Goal: Complete application form: Complete application form

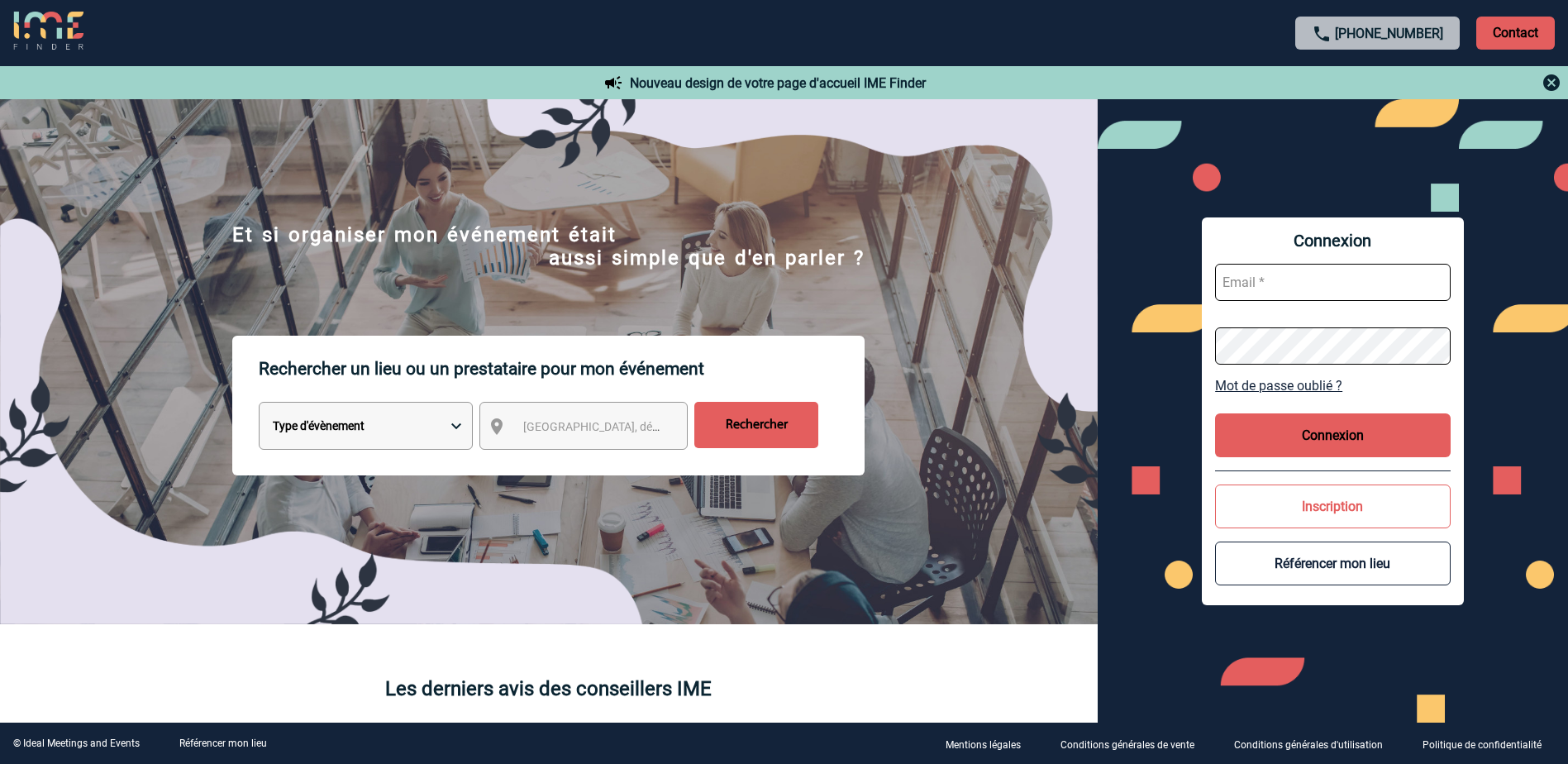
click at [1306, 294] on input "text" at bounding box center [1333, 282] width 236 height 37
type input "F"
type input "frederique.tourneur@abeille-assurances.fr"
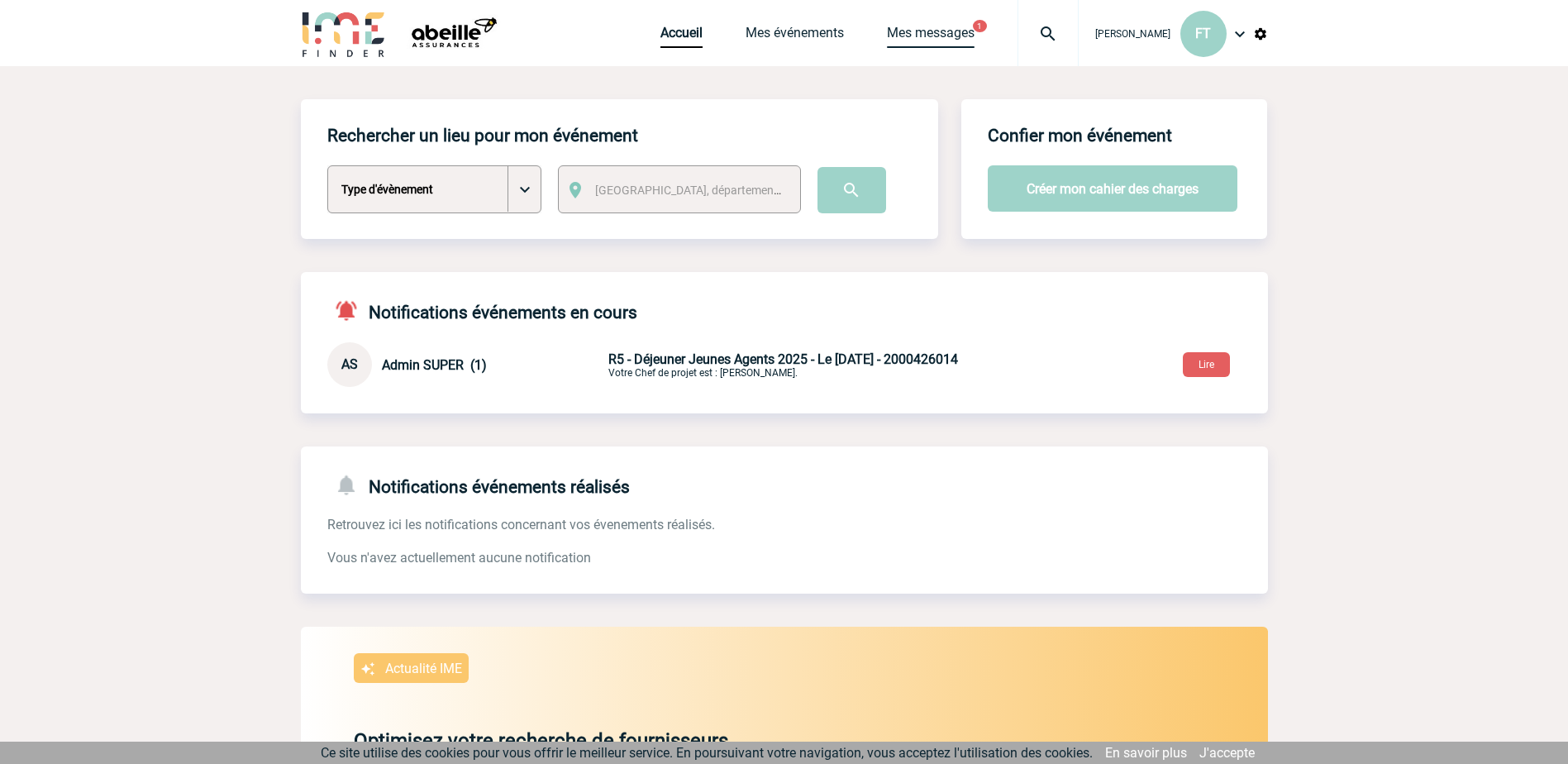
click at [911, 32] on link "Mes messages" at bounding box center [930, 37] width 87 height 23
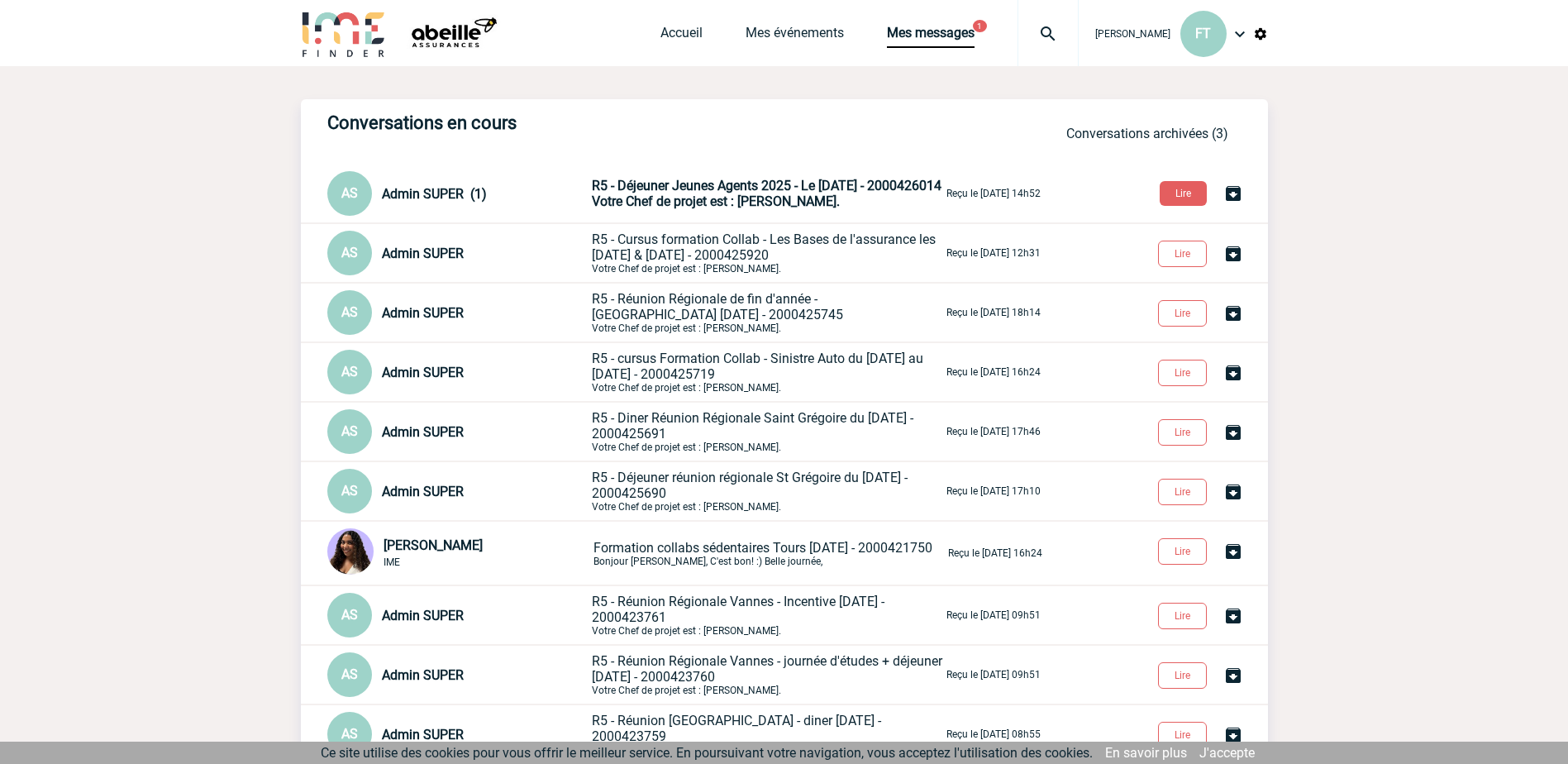
click at [662, 205] on span "Votre Chef de projet est : [PERSON_NAME]." at bounding box center [716, 201] width 248 height 16
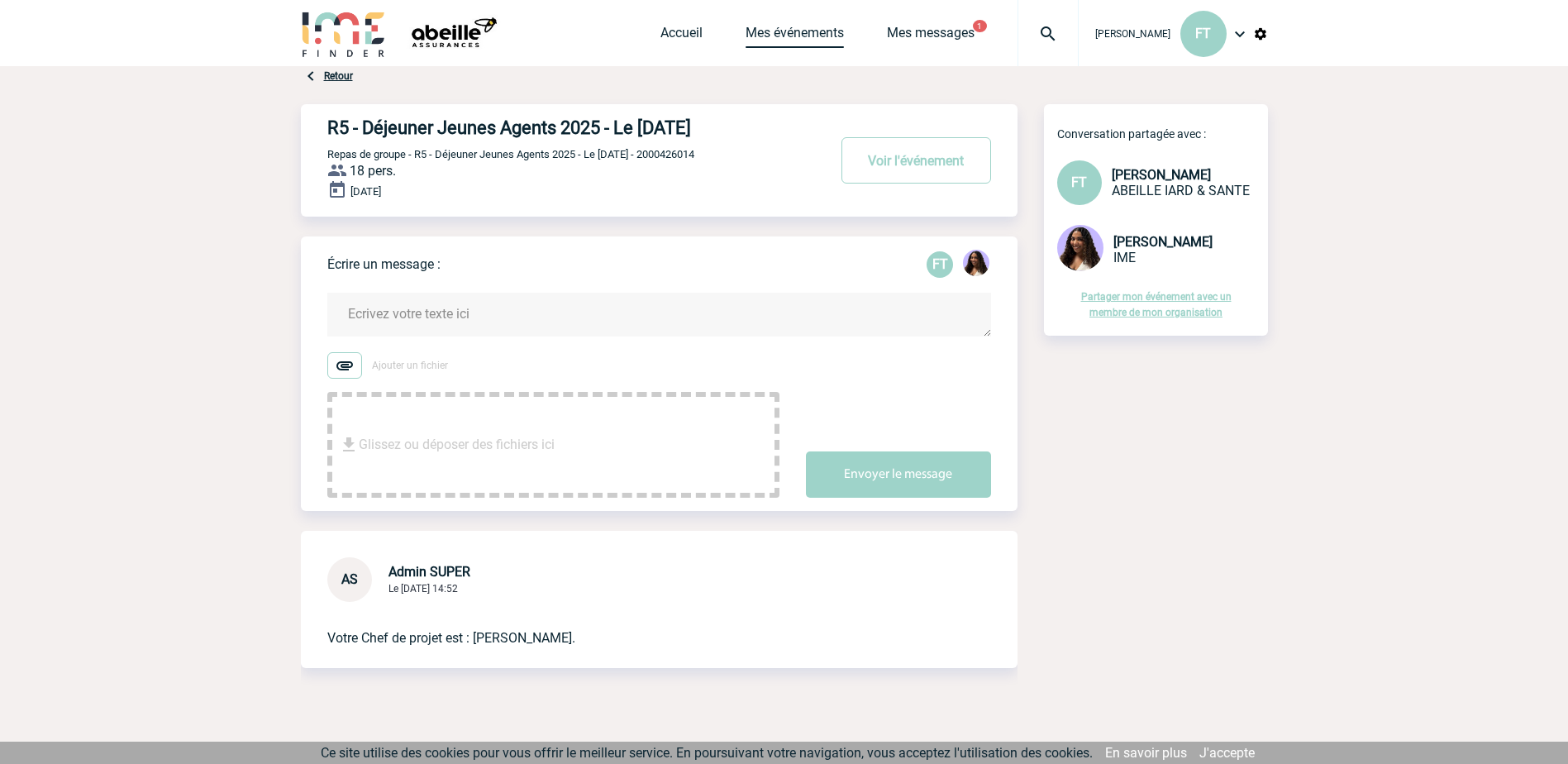
click at [745, 28] on link "Mes événements" at bounding box center [794, 37] width 98 height 23
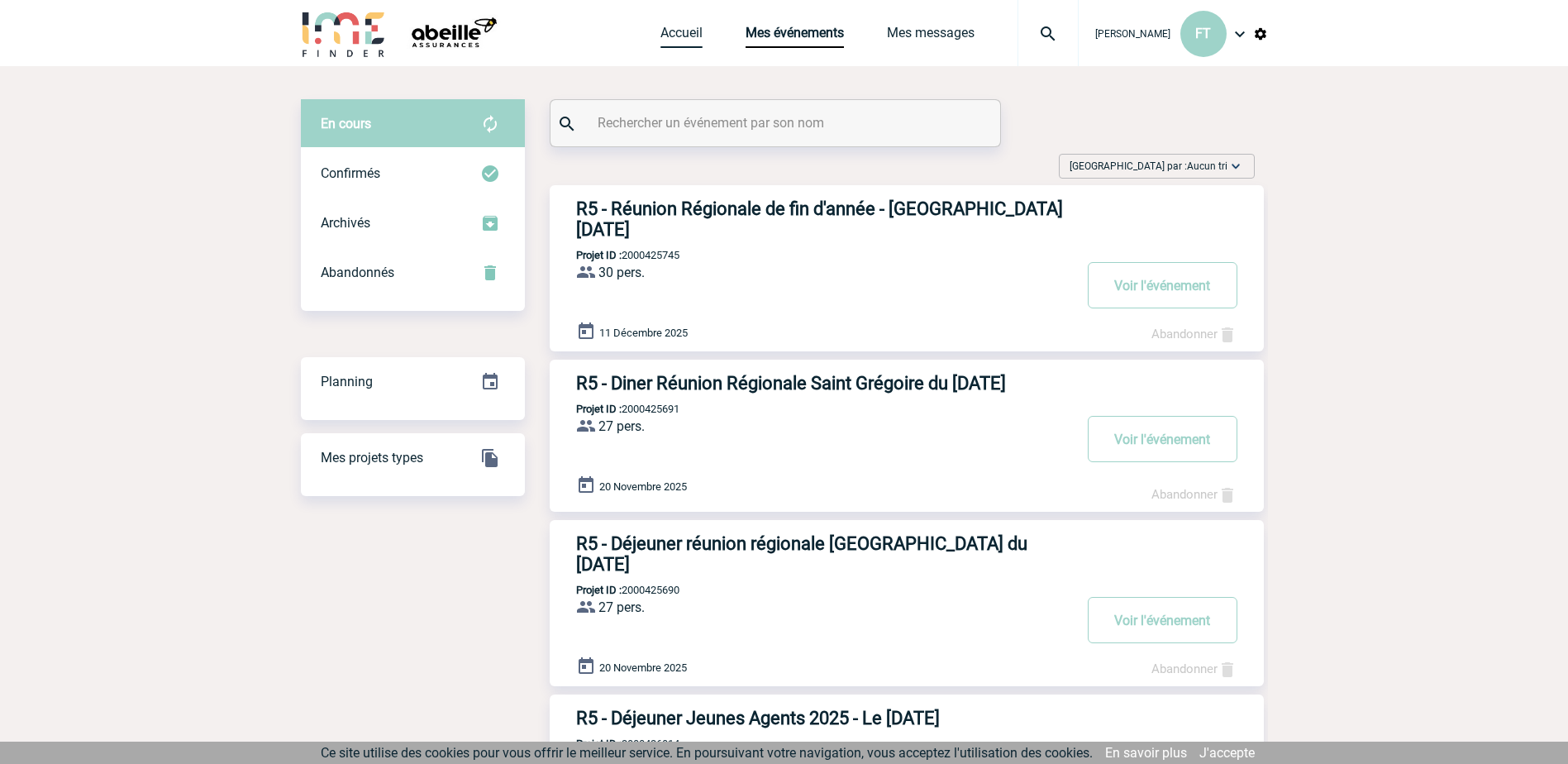
drag, startPoint x: 638, startPoint y: 28, endPoint x: 651, endPoint y: 26, distance: 13.2
click at [661, 28] on link "Accueil" at bounding box center [681, 37] width 42 height 23
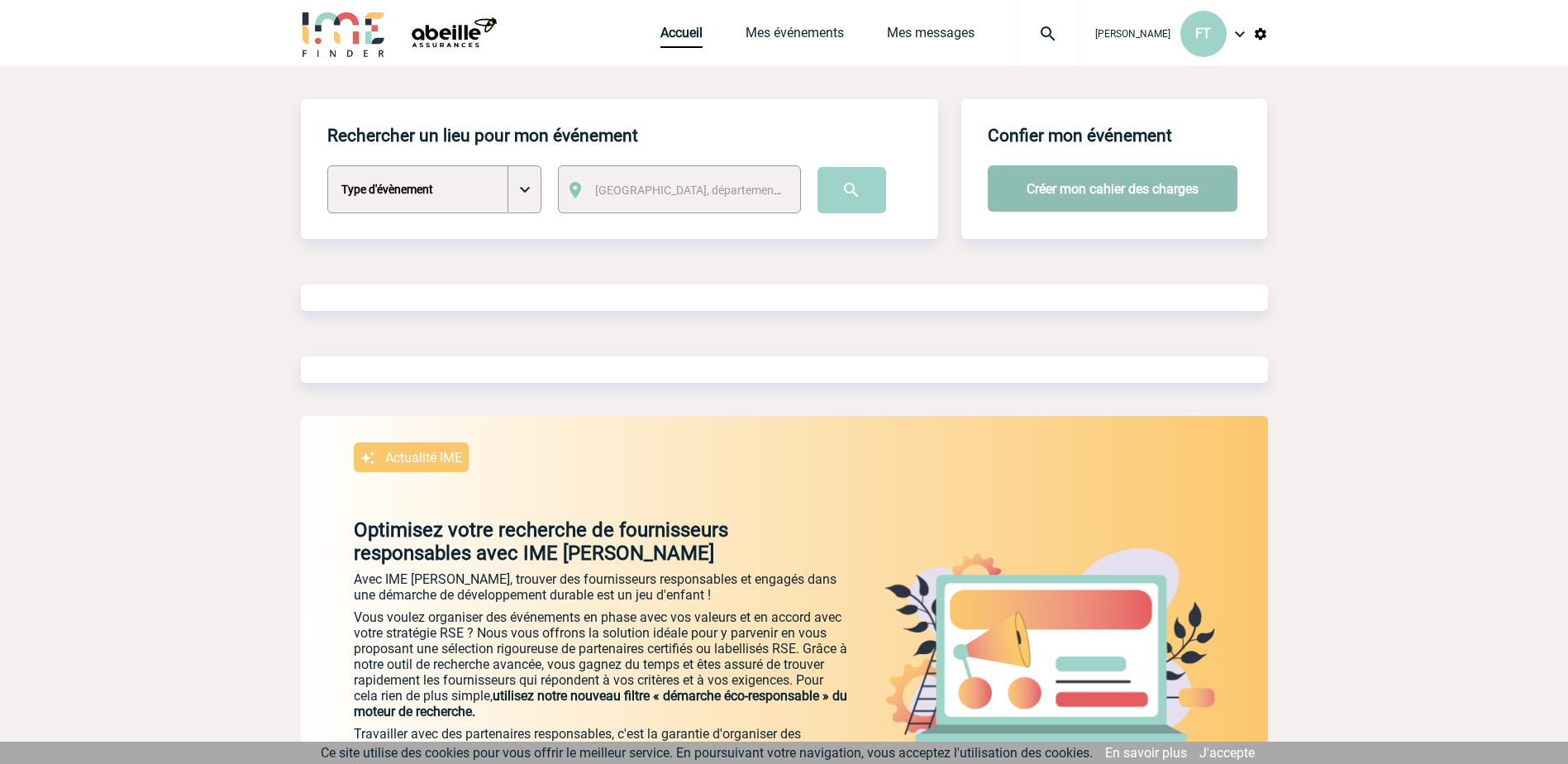
click at [1081, 199] on button "Créer mon cahier des charges" at bounding box center [1112, 189] width 249 height 46
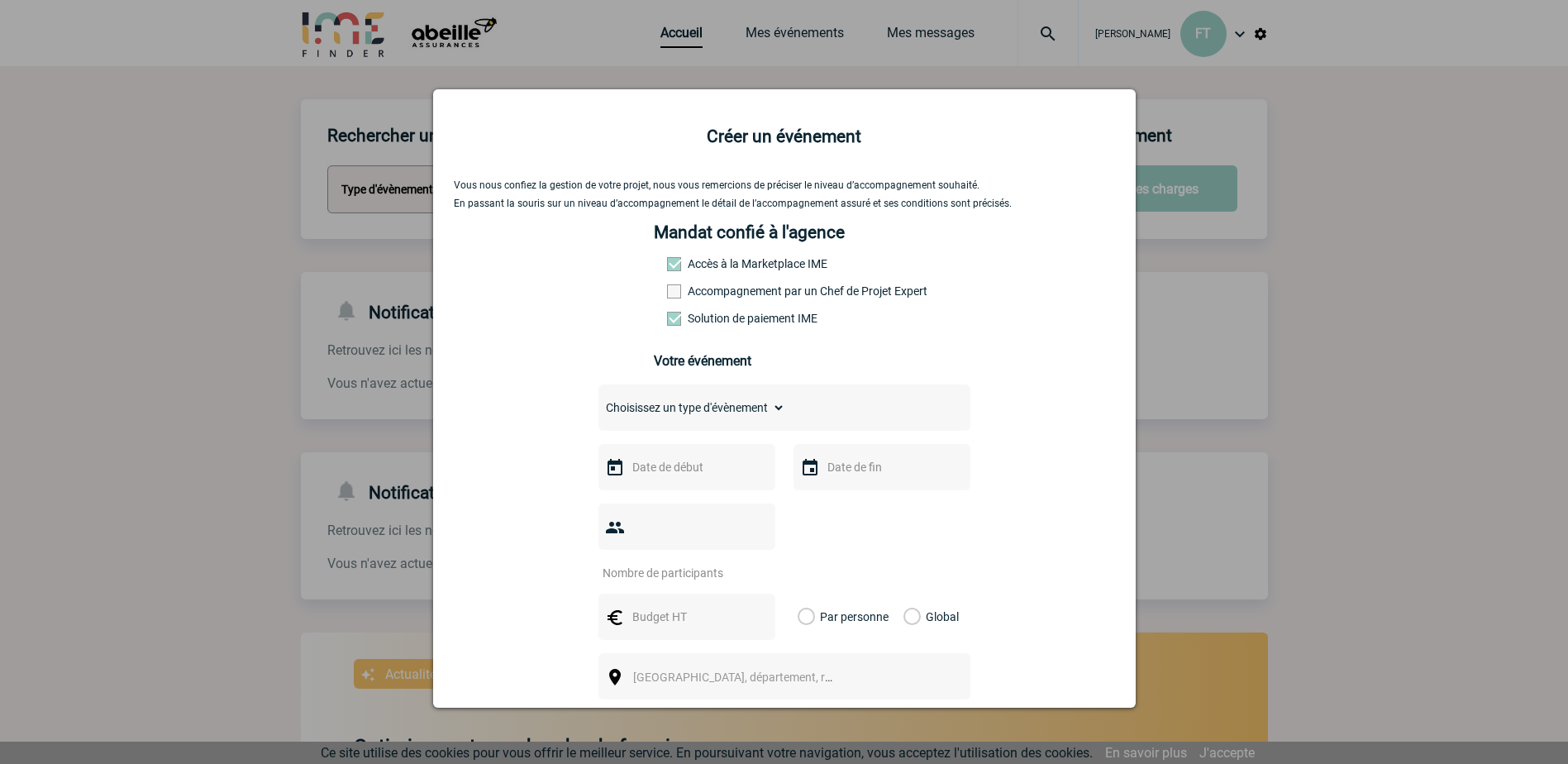
click at [723, 409] on select "Choisissez un type d'évènement Séminaire avec nuitée Séminaire sans nuitée Repa…" at bounding box center [692, 408] width 187 height 23
select select "3"
click at [598, 400] on select "Choisissez un type d'évènement Séminaire avec nuitée Séminaire sans nuitée Repa…" at bounding box center [692, 408] width 187 height 23
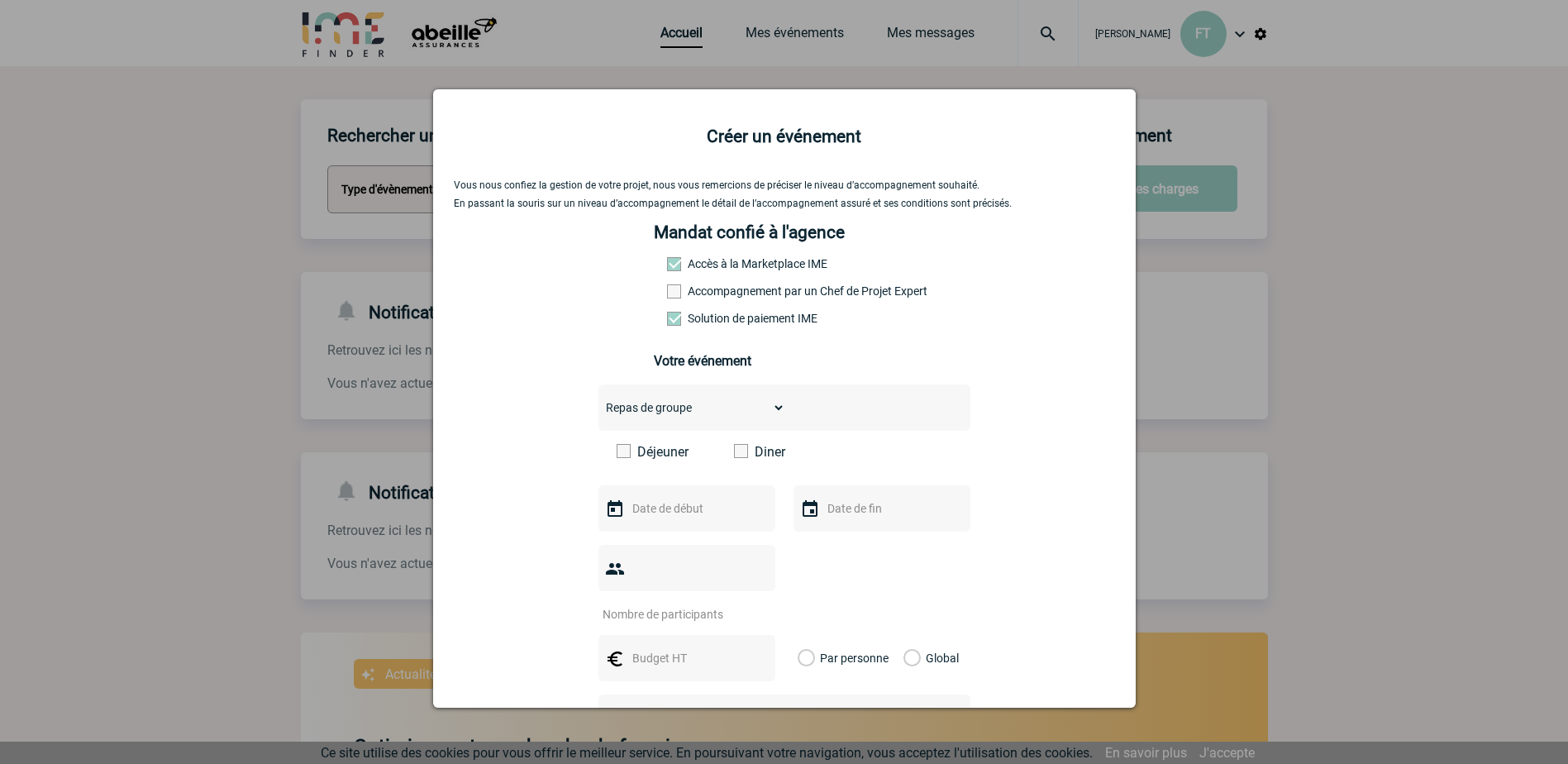
click at [626, 453] on label "Déjeuner" at bounding box center [664, 451] width 95 height 16
click at [0, 0] on input "Déjeuner" at bounding box center [0, 0] width 0 height 0
click at [656, 517] on input "text" at bounding box center [686, 508] width 114 height 21
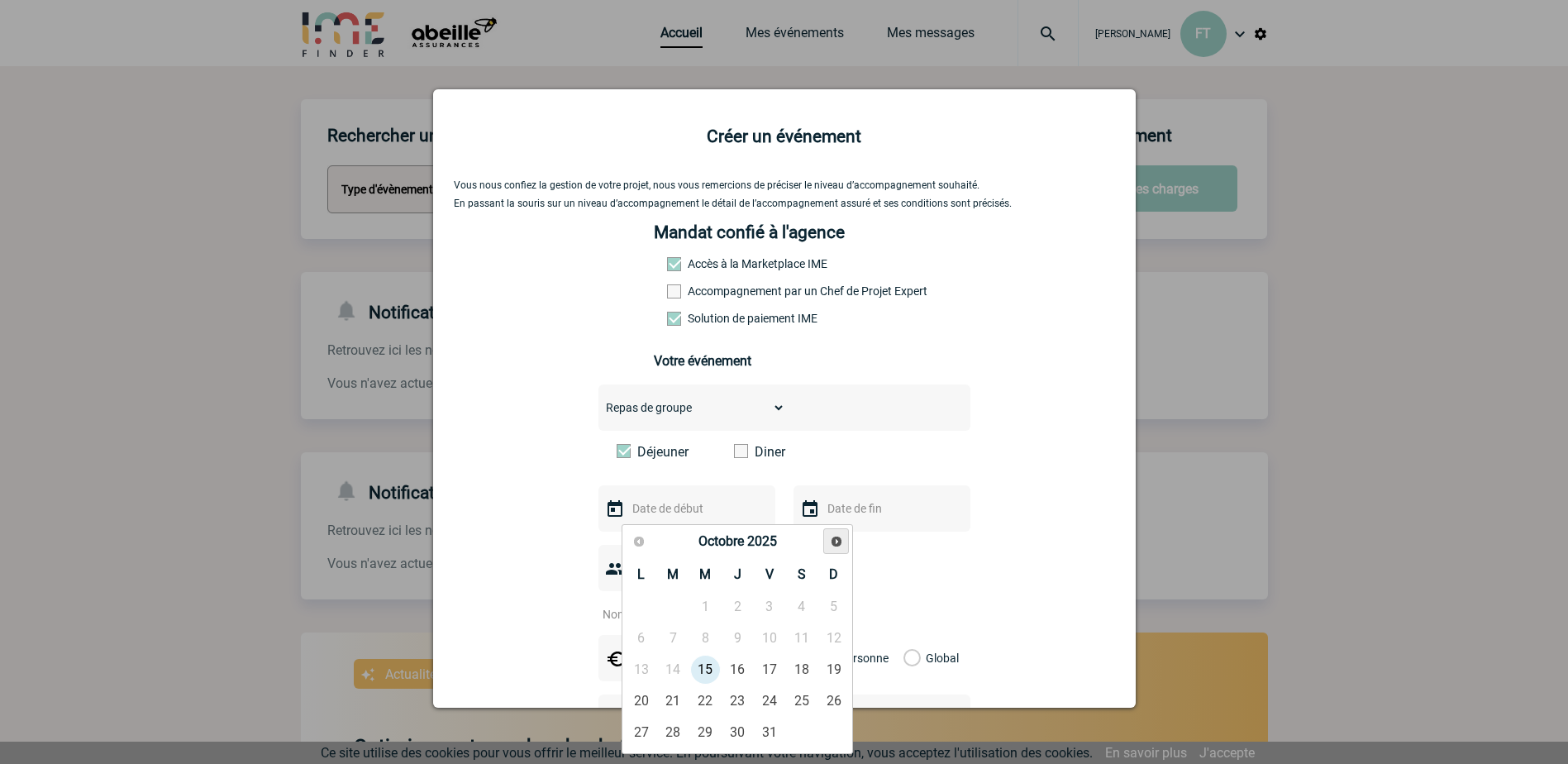
click at [835, 542] on span "Suivant" at bounding box center [836, 541] width 13 height 13
click at [676, 606] on link "2" at bounding box center [673, 606] width 30 height 29
type input "02-12-2025"
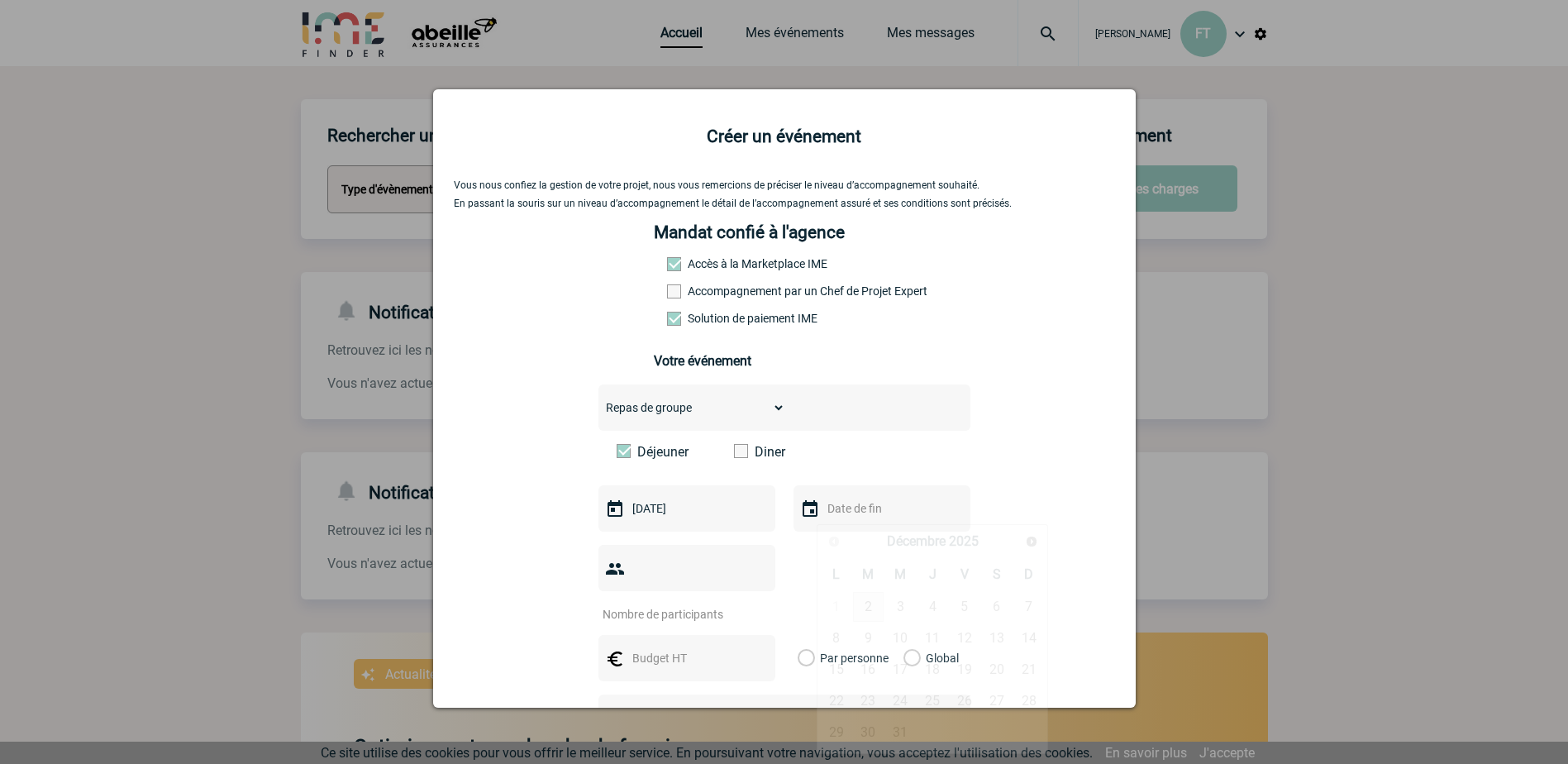
click at [846, 518] on input "text" at bounding box center [881, 508] width 114 height 21
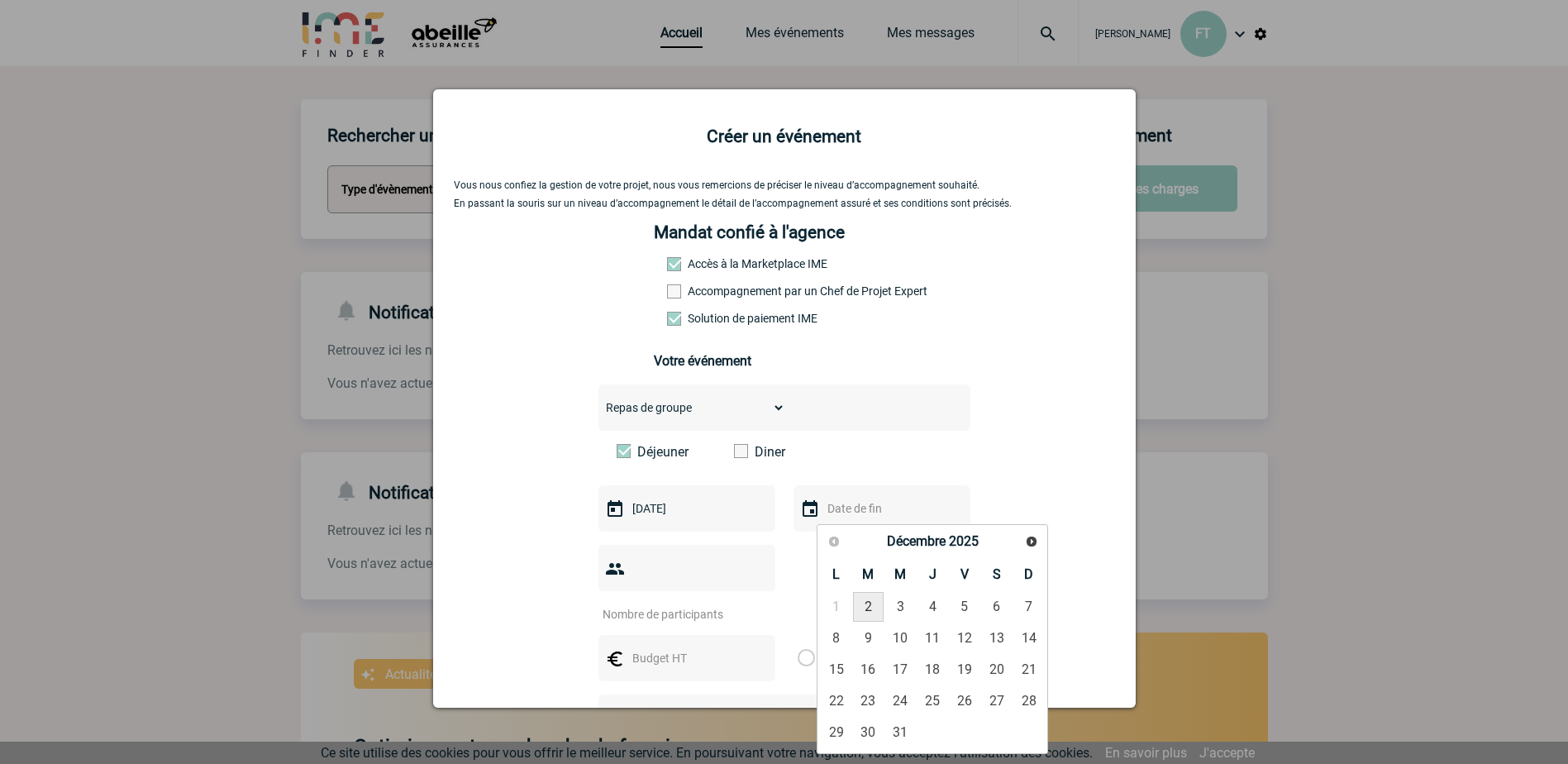
click at [867, 607] on link "2" at bounding box center [868, 606] width 30 height 29
type input "02-12-2025"
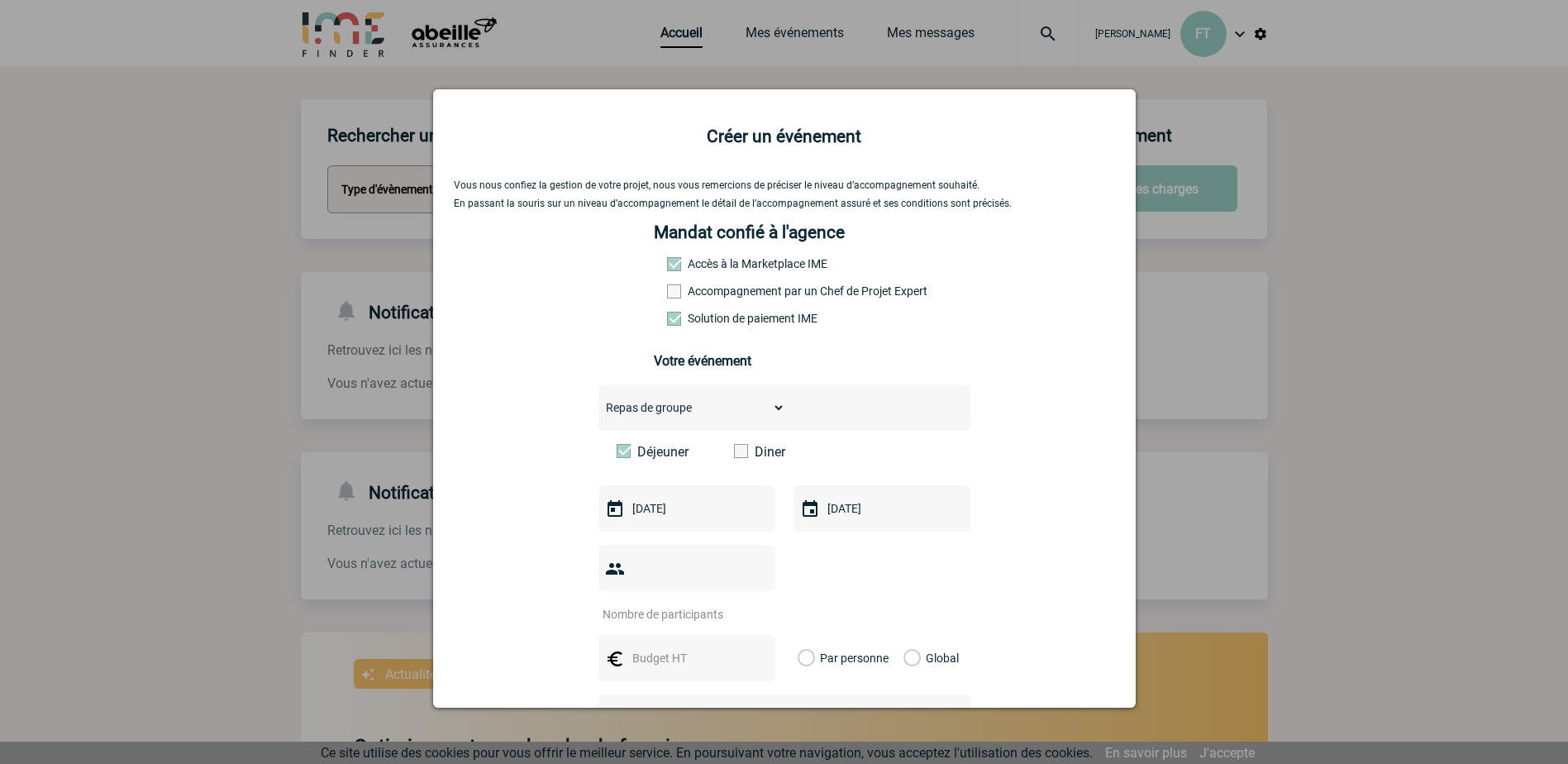
click at [643, 604] on input "number" at bounding box center [676, 614] width 156 height 21
click at [660, 604] on input "number" at bounding box center [676, 614] width 156 height 21
type input "23"
click at [666, 647] on input "text" at bounding box center [686, 658] width 114 height 21
type input "25"
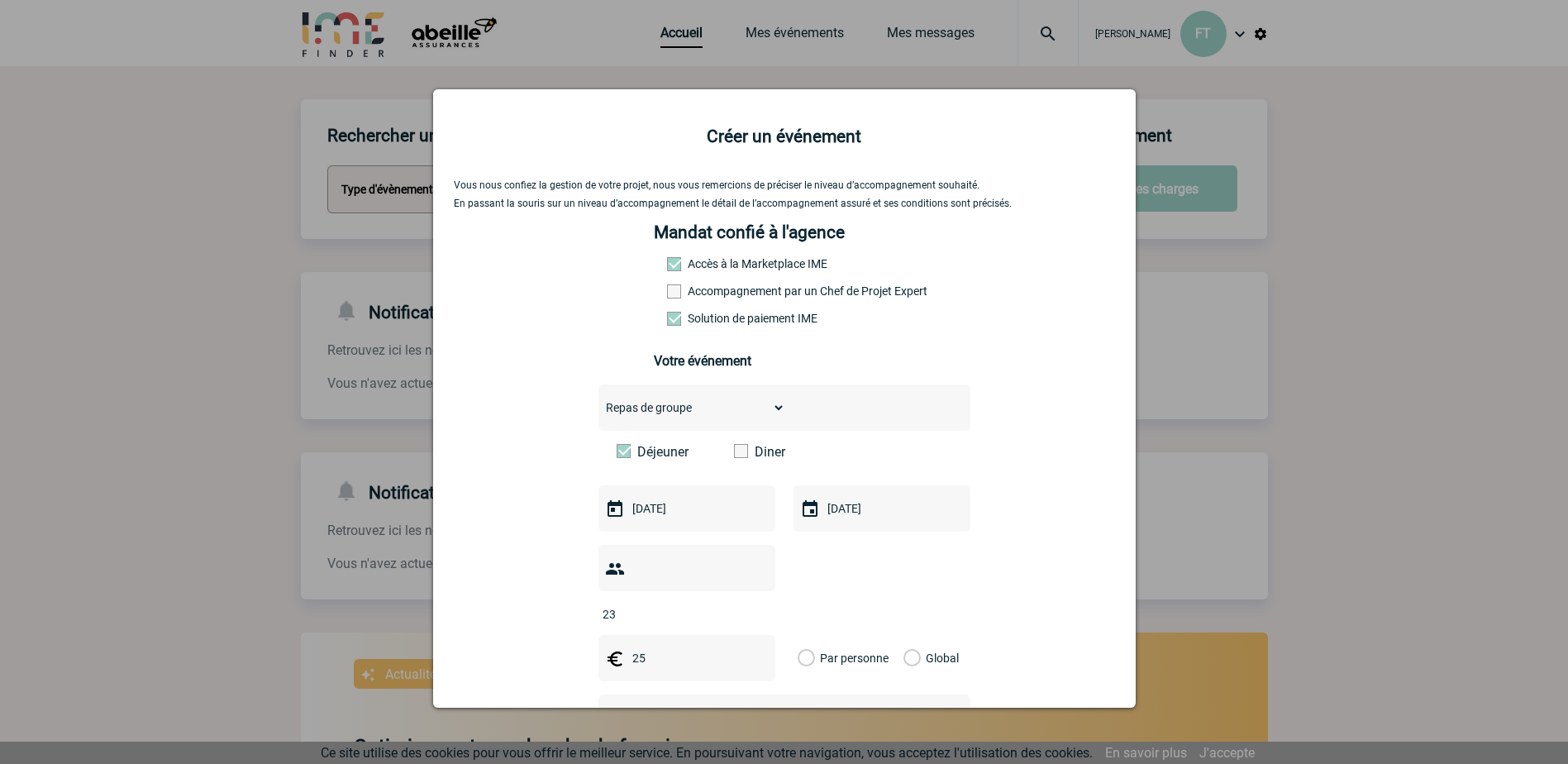
click at [808, 635] on label "Par personne" at bounding box center [807, 658] width 18 height 46
click at [0, 0] on input "Par personne" at bounding box center [0, 0] width 0 height 0
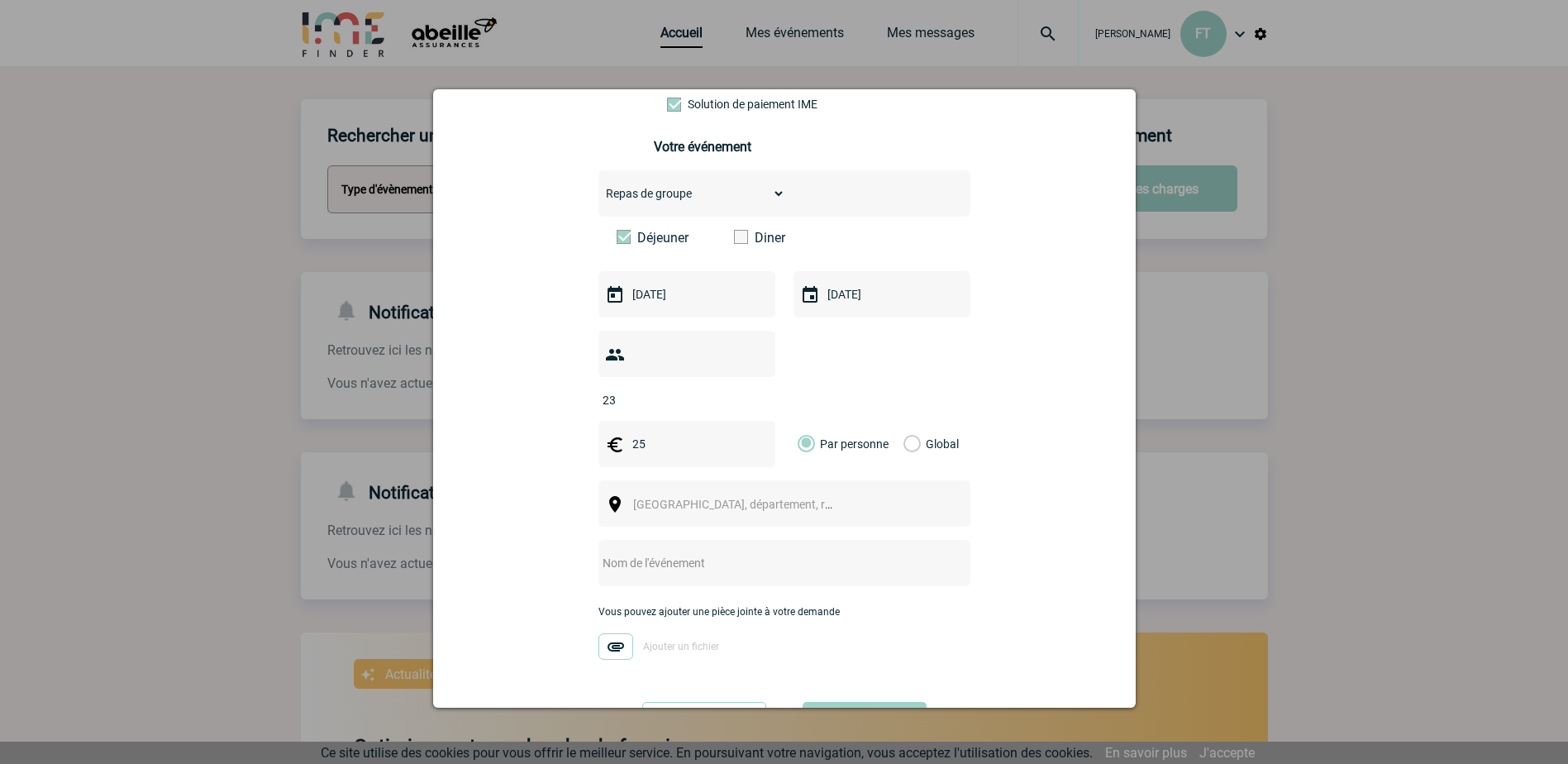
scroll to position [248, 0]
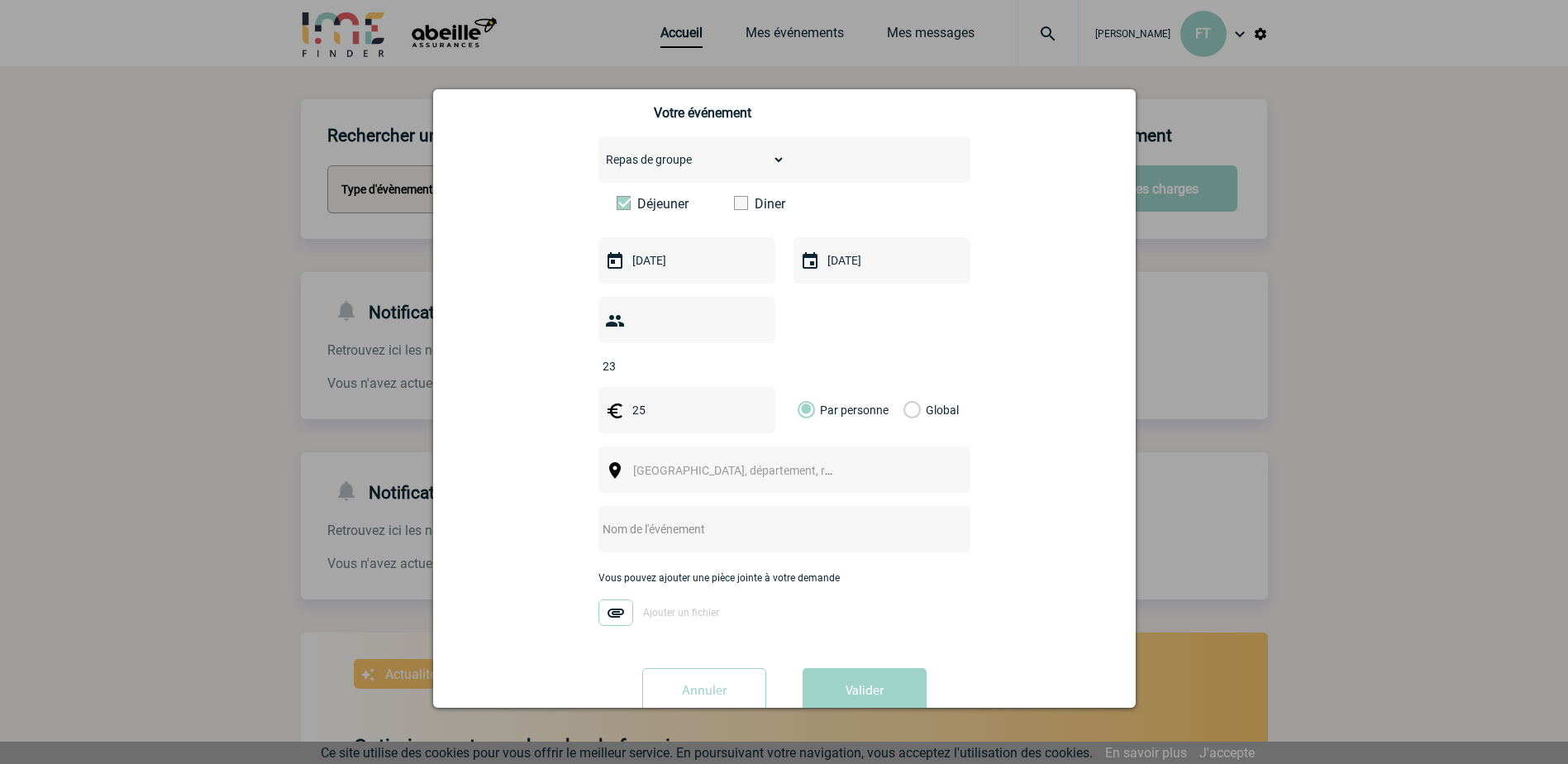
drag, startPoint x: 679, startPoint y: 446, endPoint x: 695, endPoint y: 443, distance: 16.3
click at [684, 464] on span "Ville, département, région..." at bounding box center [748, 470] width 230 height 13
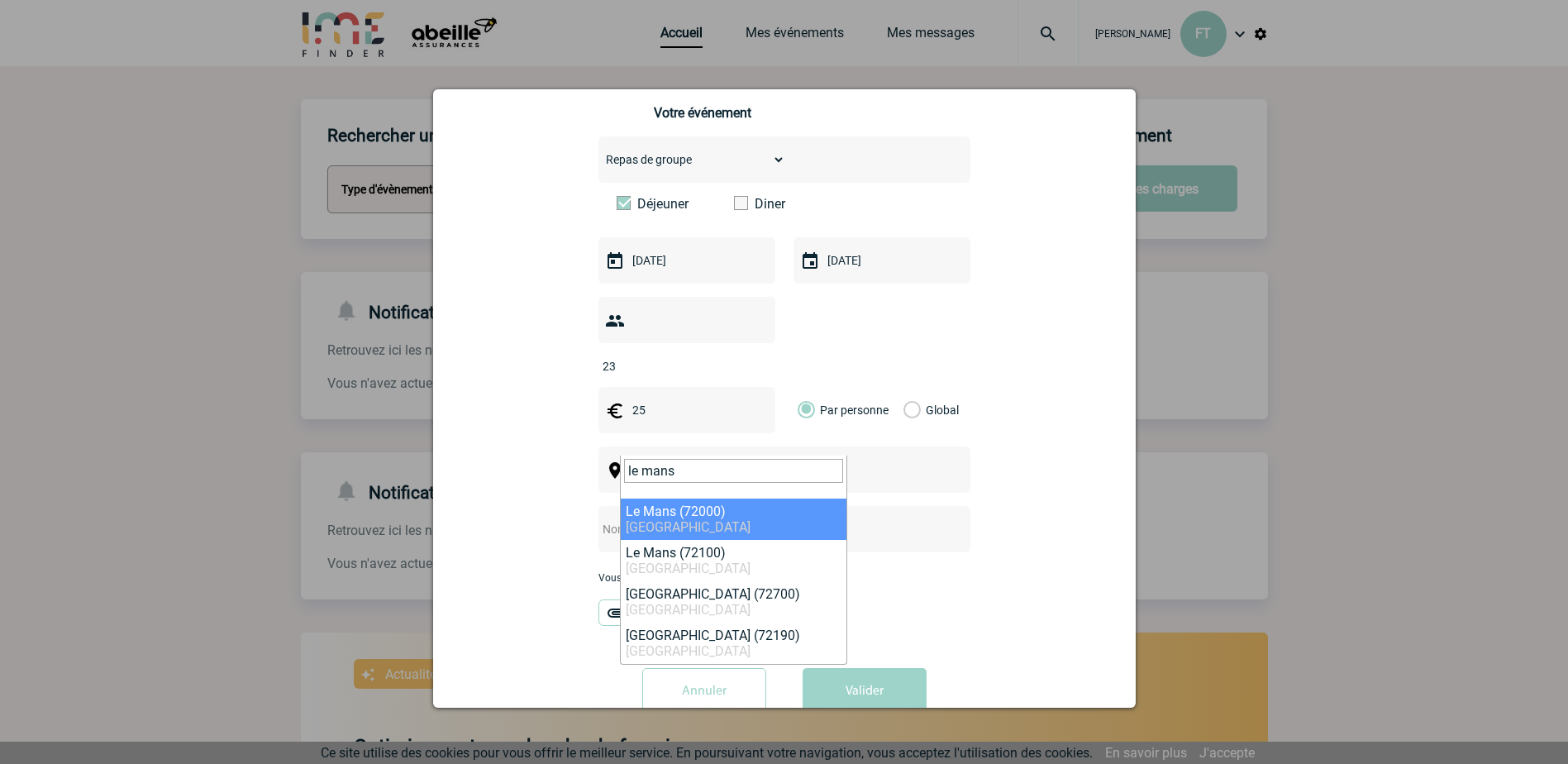
type input "le mans"
select select "6160"
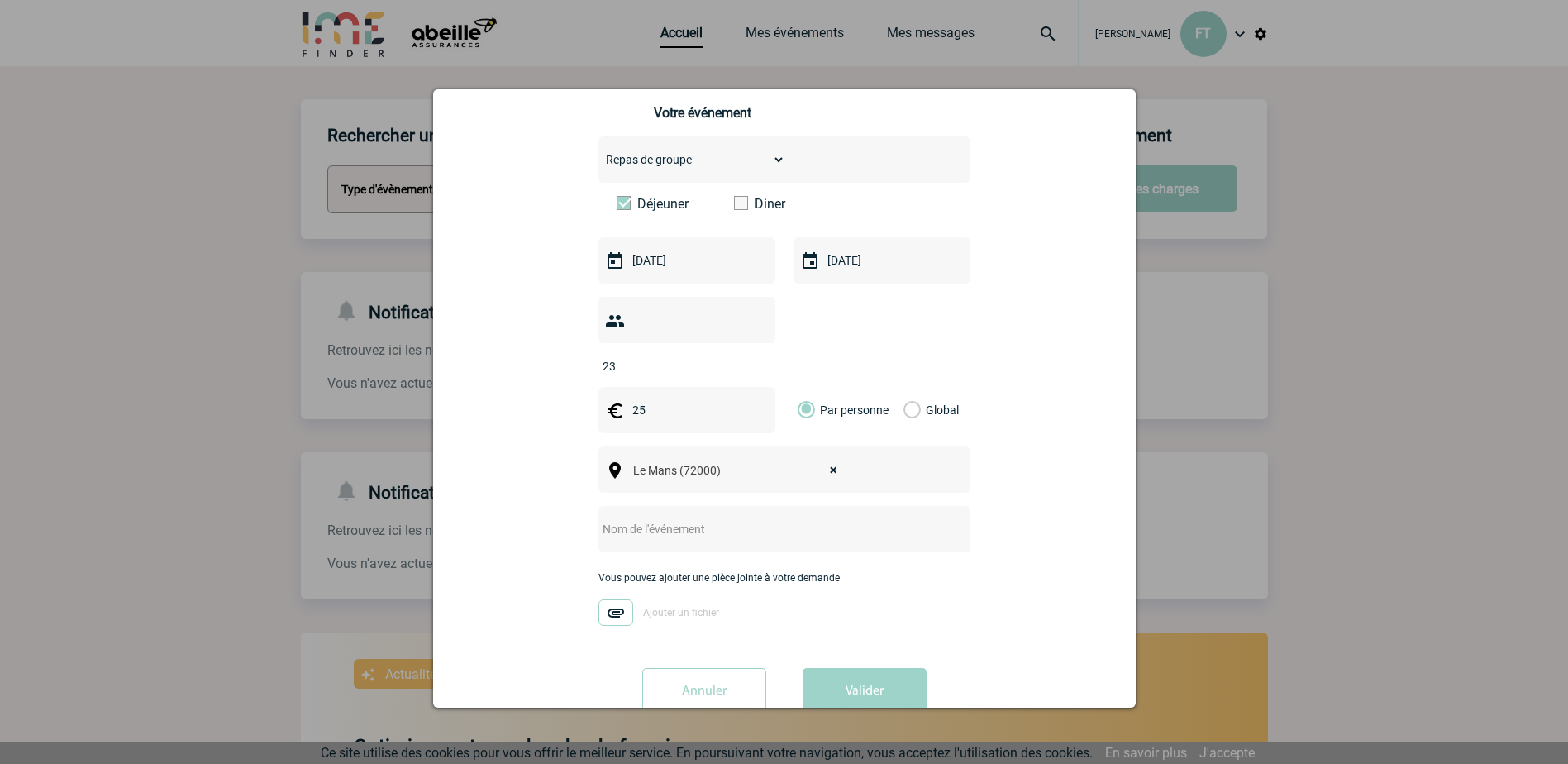
click at [639, 518] on input "text" at bounding box center [762, 529] width 329 height 21
click at [650, 518] on input "R5 -" at bounding box center [762, 529] width 329 height 21
type input "R5 - Formation Multirisque Climatique - Le Mans le 02.12.2025"
click at [833, 668] on button "Valider" at bounding box center [864, 691] width 124 height 46
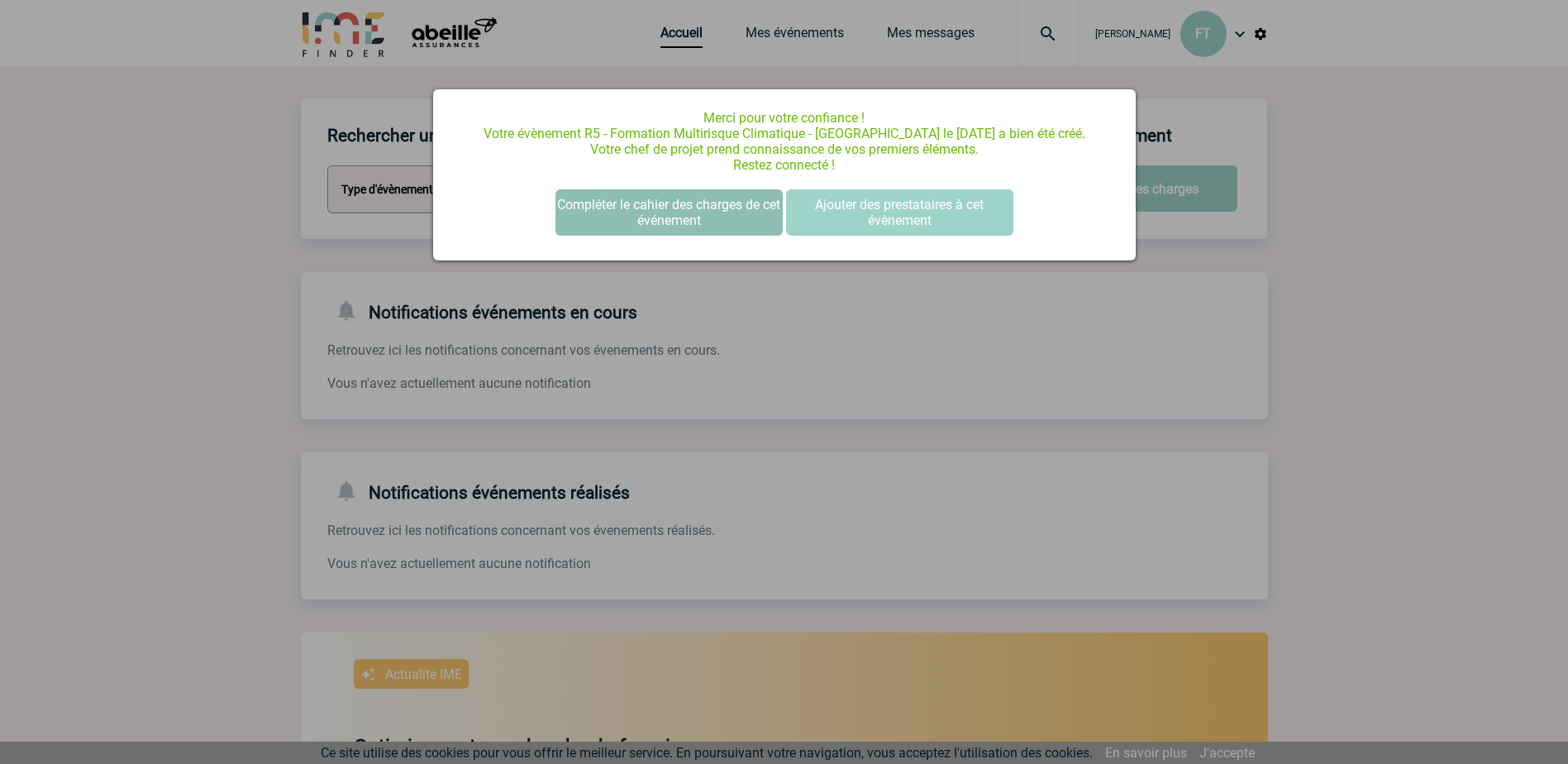
click at [623, 206] on button "Compléter le cahier des charges de cet événement" at bounding box center [669, 213] width 227 height 46
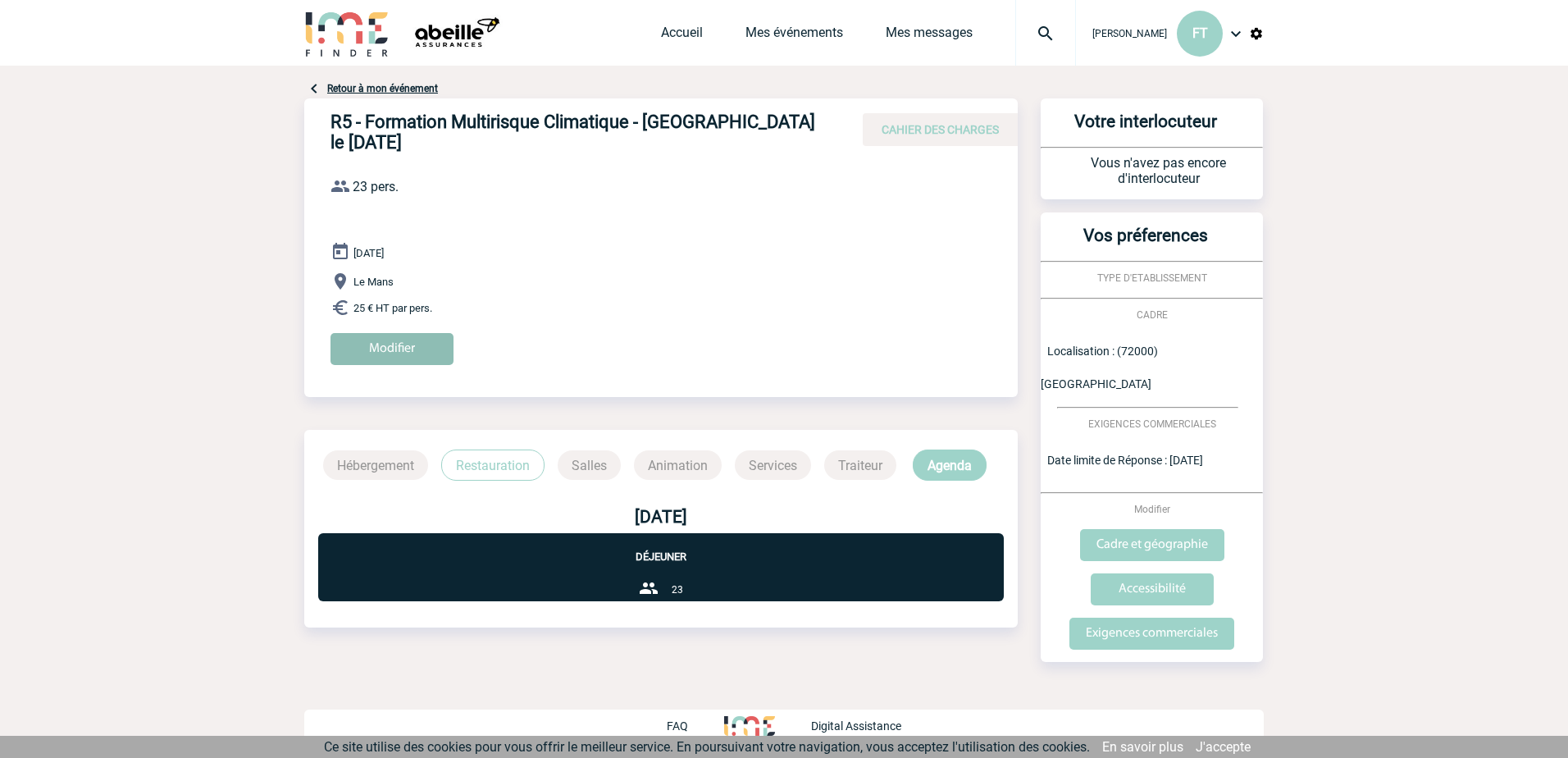
click at [403, 355] on input "Modifier" at bounding box center [391, 349] width 123 height 32
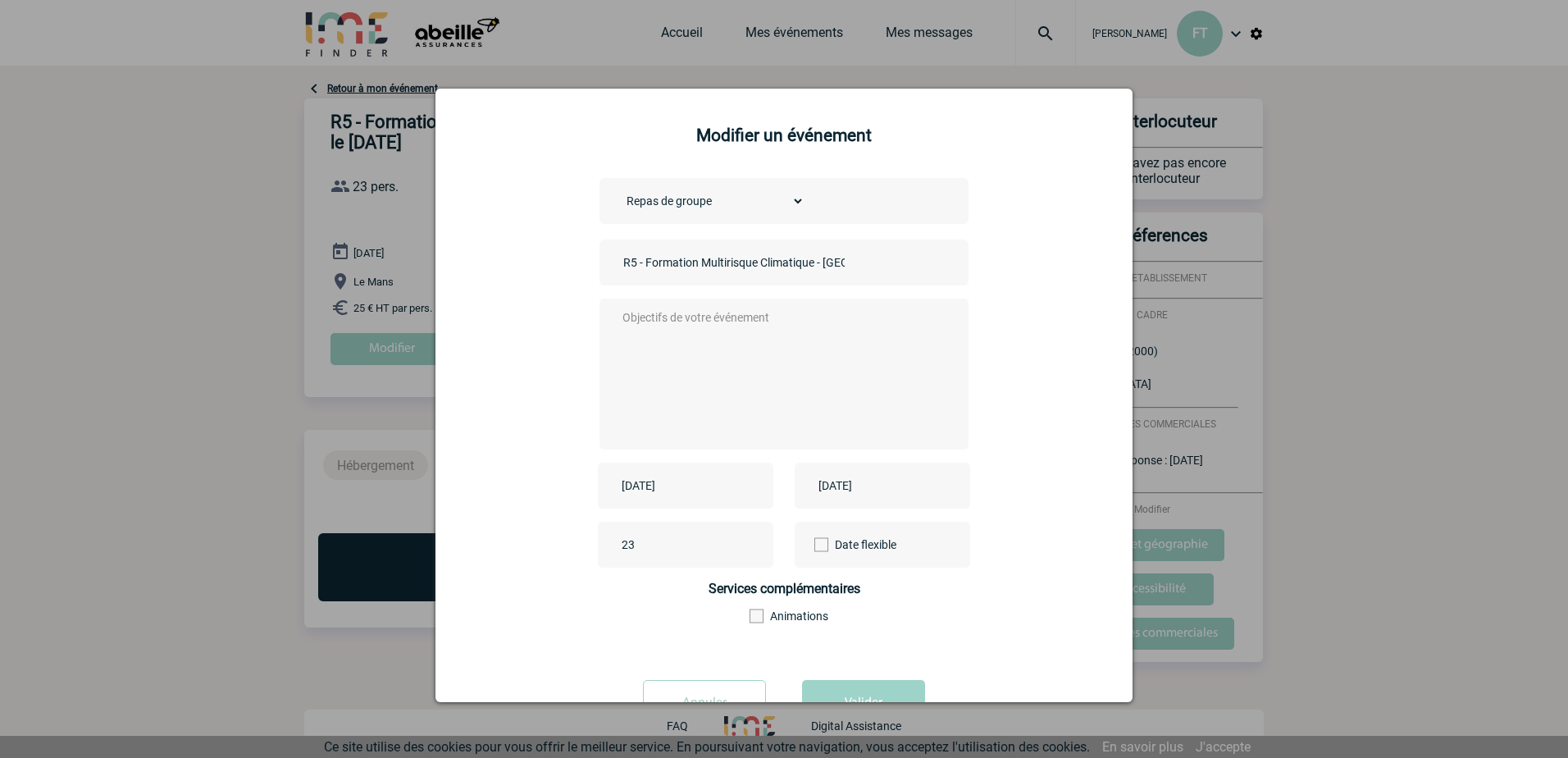
click at [718, 336] on textarea at bounding box center [780, 372] width 324 height 132
click at [668, 328] on textarea "Déjeuner" at bounding box center [780, 372] width 324 height 132
click at [899, 349] on textarea "Déjeuner entrée - plat - dessert vins - eaux - boissons chaudes Merci d'interro…" at bounding box center [780, 372] width 324 height 132
click at [618, 319] on textarea "Déjeuner entrée - plat - dessert vins - eaux - boissons chaudes Merci d'interro…" at bounding box center [780, 372] width 324 height 132
click at [663, 318] on textarea "Déjeuner entrée - plat - dessert vins - eaux - boissons chaudes Merci d'interro…" at bounding box center [780, 372] width 324 height 132
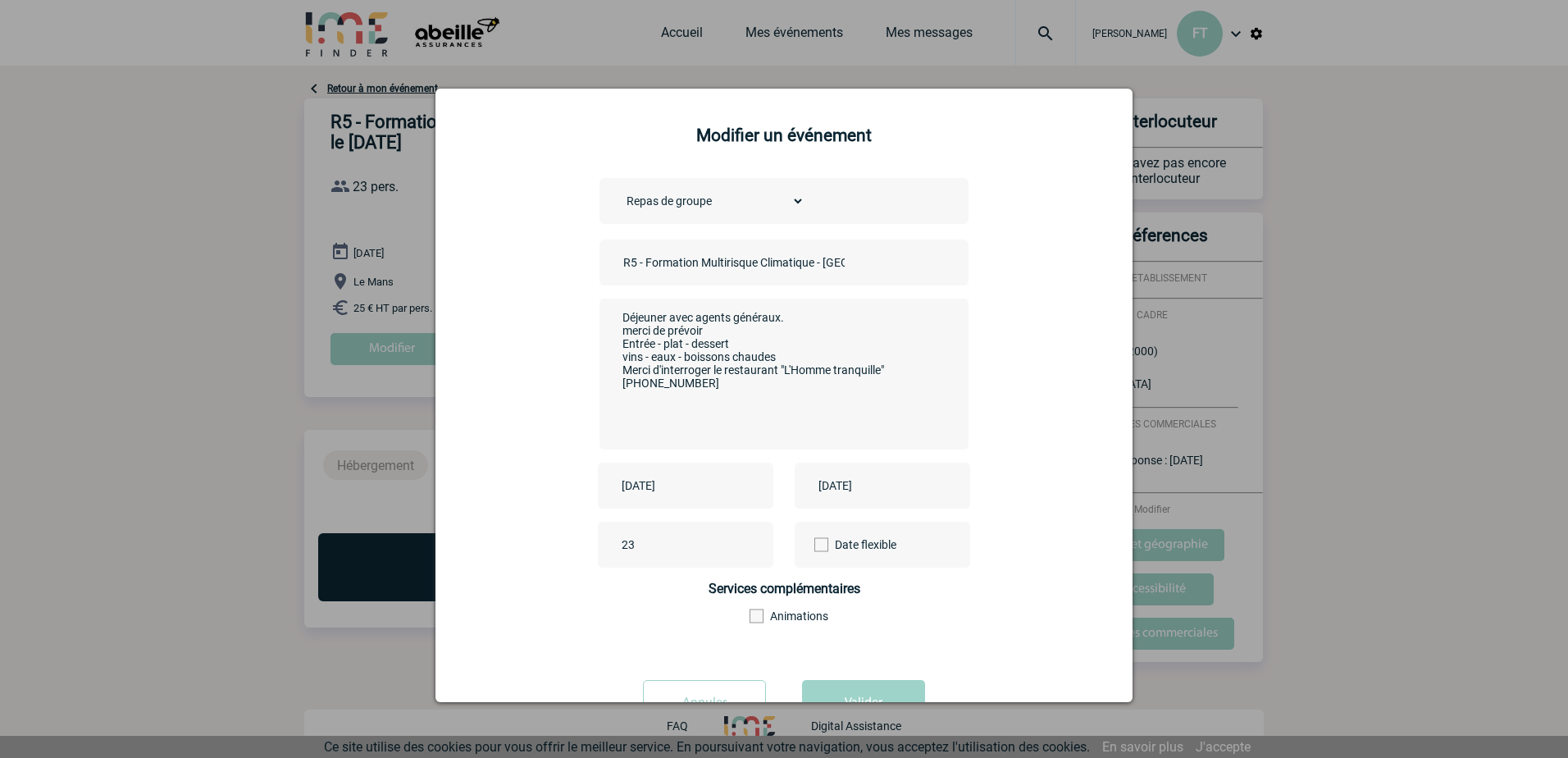
click at [797, 348] on textarea "Déjeuner avec agents généraux. merci de prévoir Entrée - plat - dessert vins - …" at bounding box center [780, 372] width 324 height 132
click at [716, 333] on textarea "Déjeuner avec agents généraux. merci de prévoir Entrée - plat - dessert vins - …" at bounding box center [780, 372] width 324 height 132
click at [712, 388] on textarea "Déjeuner avec agents généraux. merci de prévoir Entrée - plat - dessert vins - …" at bounding box center [780, 372] width 324 height 132
click at [731, 399] on textarea "Déjeuner avec agents généraux. merci de prévoir Entrée - plat - dessert vins - …" at bounding box center [780, 372] width 324 height 132
click at [863, 398] on textarea "Déjeuner avec agents généraux. merci de prévoir Entrée - plat - dessert vins - …" at bounding box center [780, 372] width 324 height 132
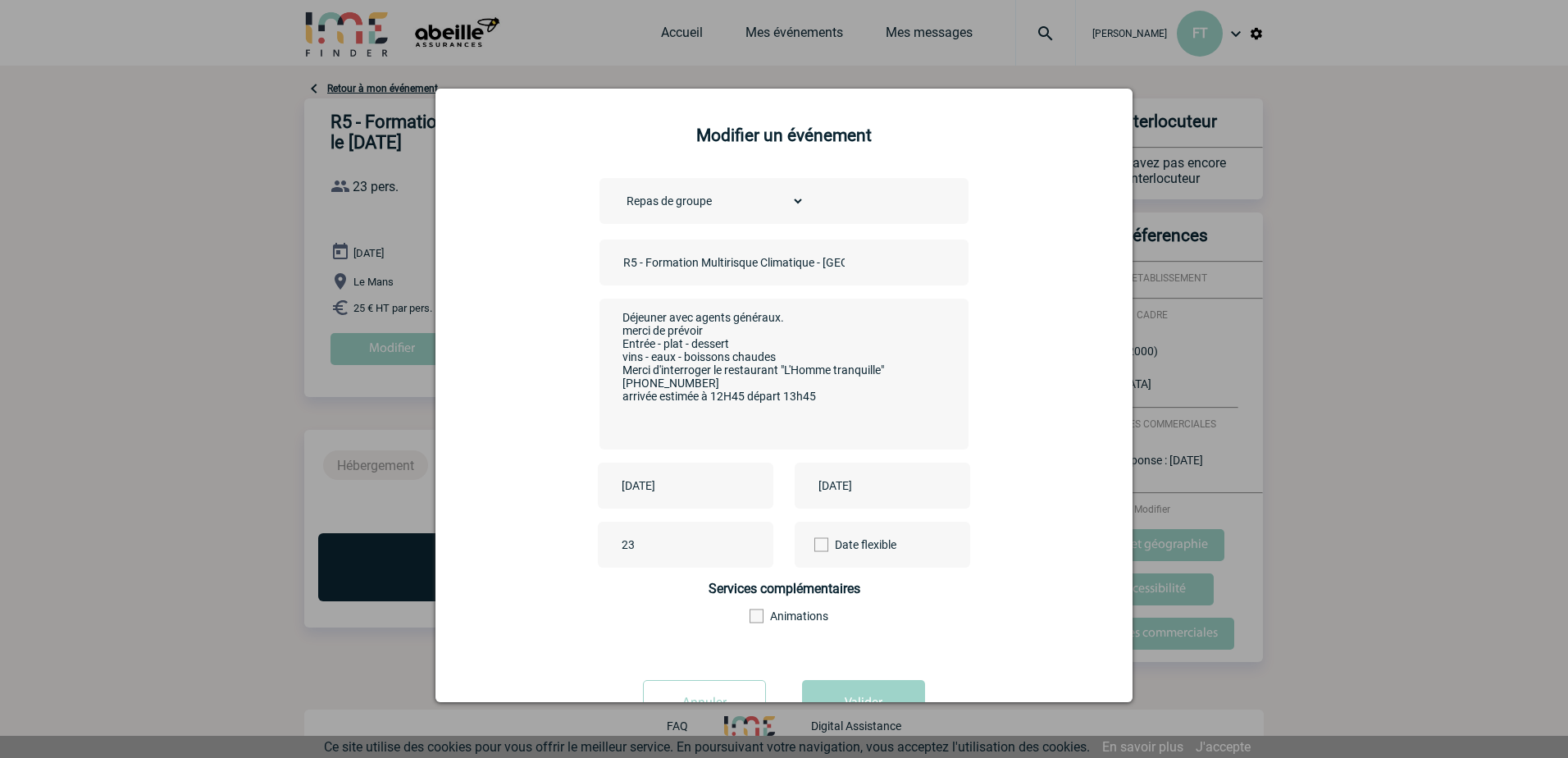
click at [817, 402] on textarea "Déjeuner avec agents généraux. merci de prévoir Entrée - plat - dessert vins - …" at bounding box center [780, 372] width 324 height 132
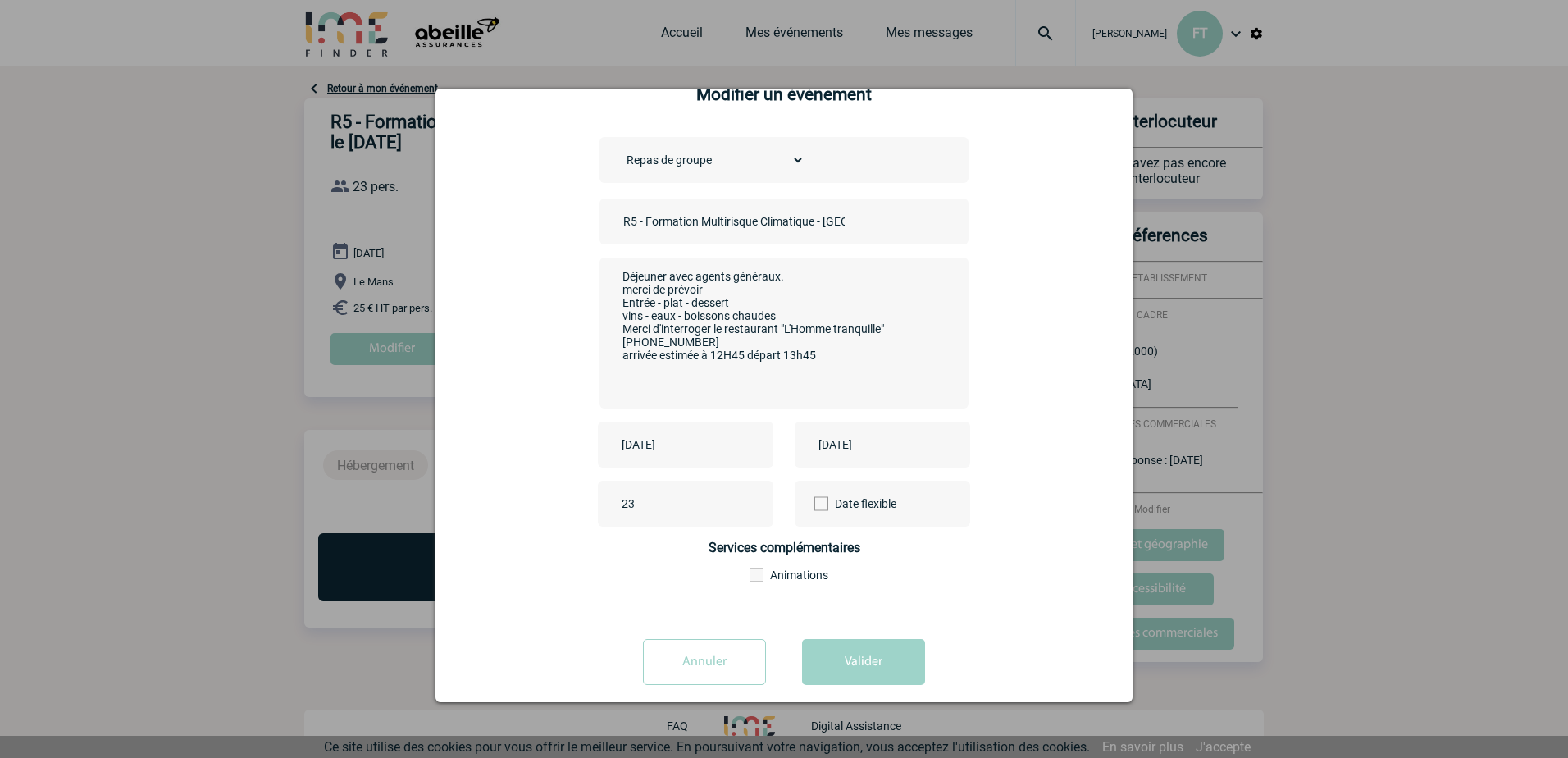
scroll to position [63, 0]
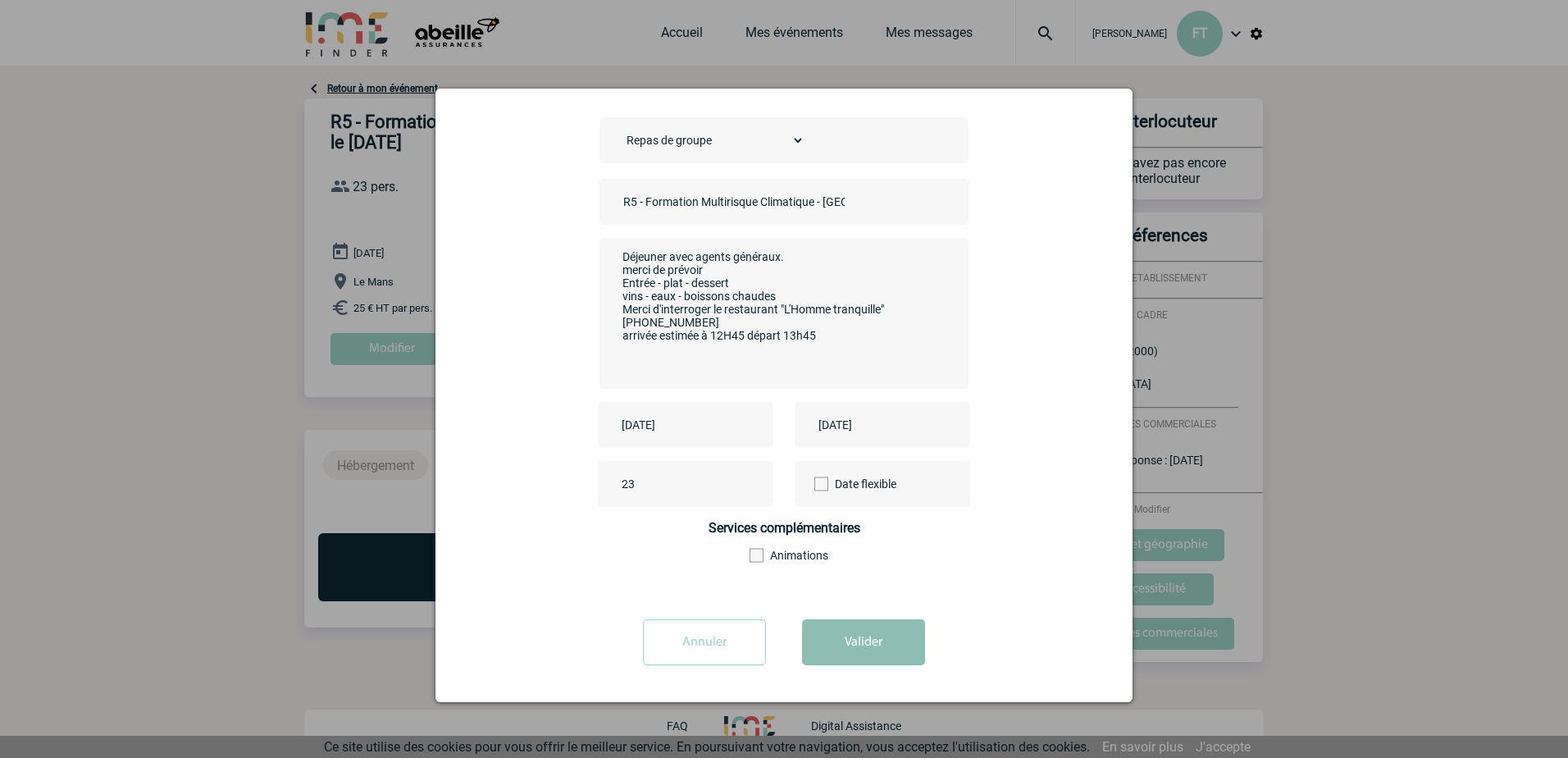
type textarea "Déjeuner avec agents généraux. merci de prévoir Entrée - plat - dessert vins - …"
click at [845, 635] on button "Valider" at bounding box center [863, 642] width 123 height 46
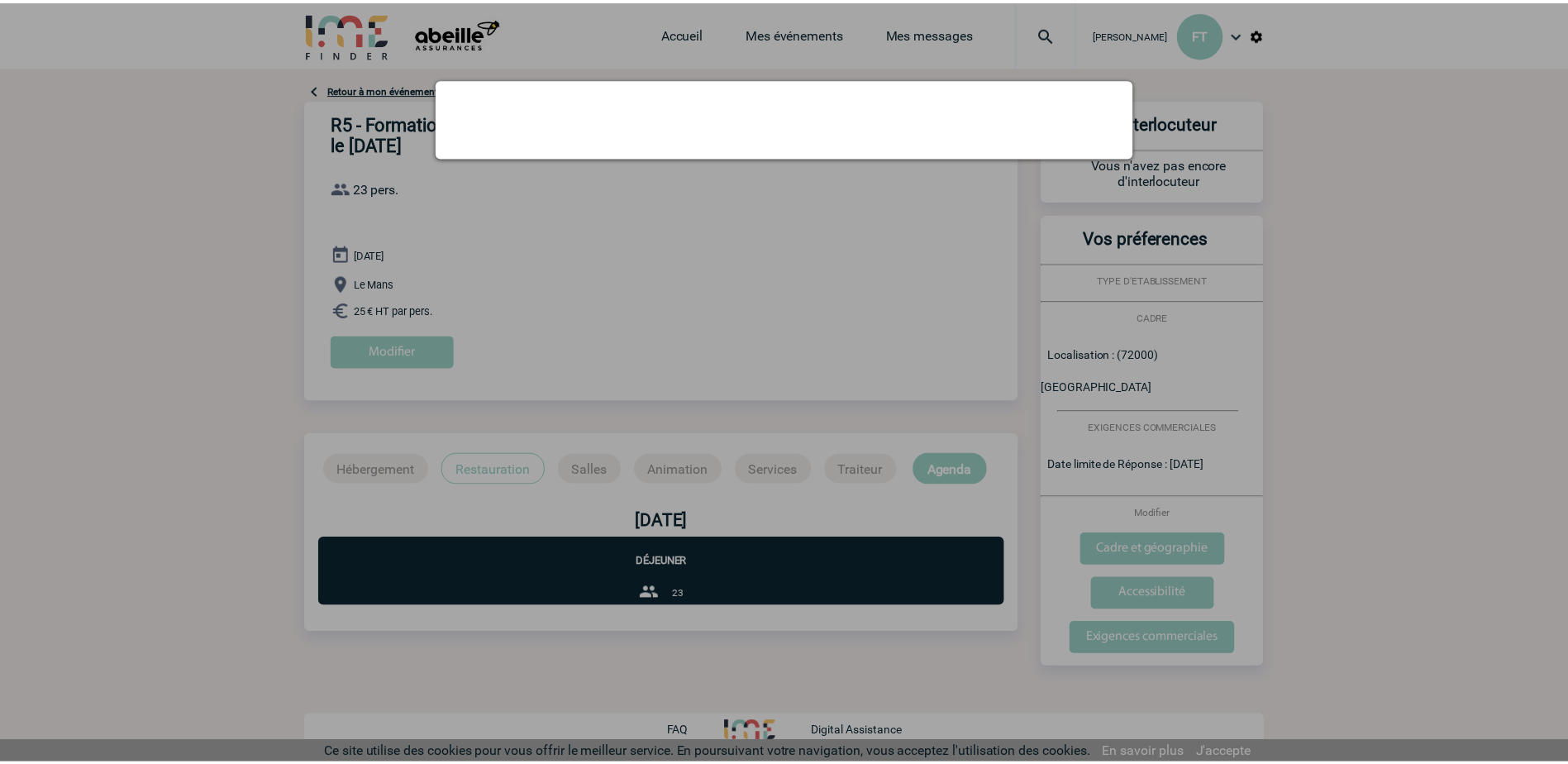
scroll to position [0, 0]
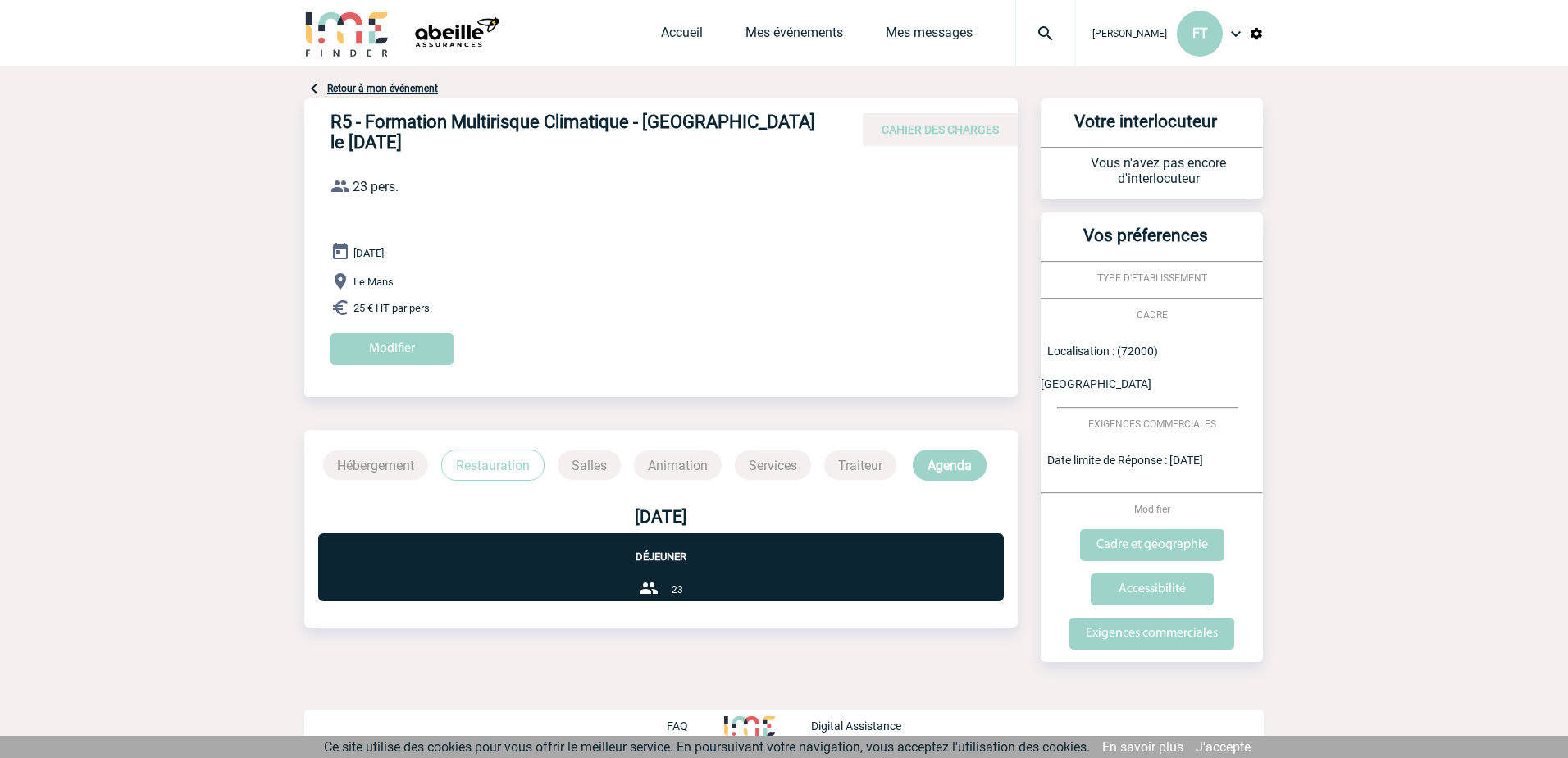
click at [496, 475] on p "Restauration" at bounding box center [492, 465] width 103 height 31
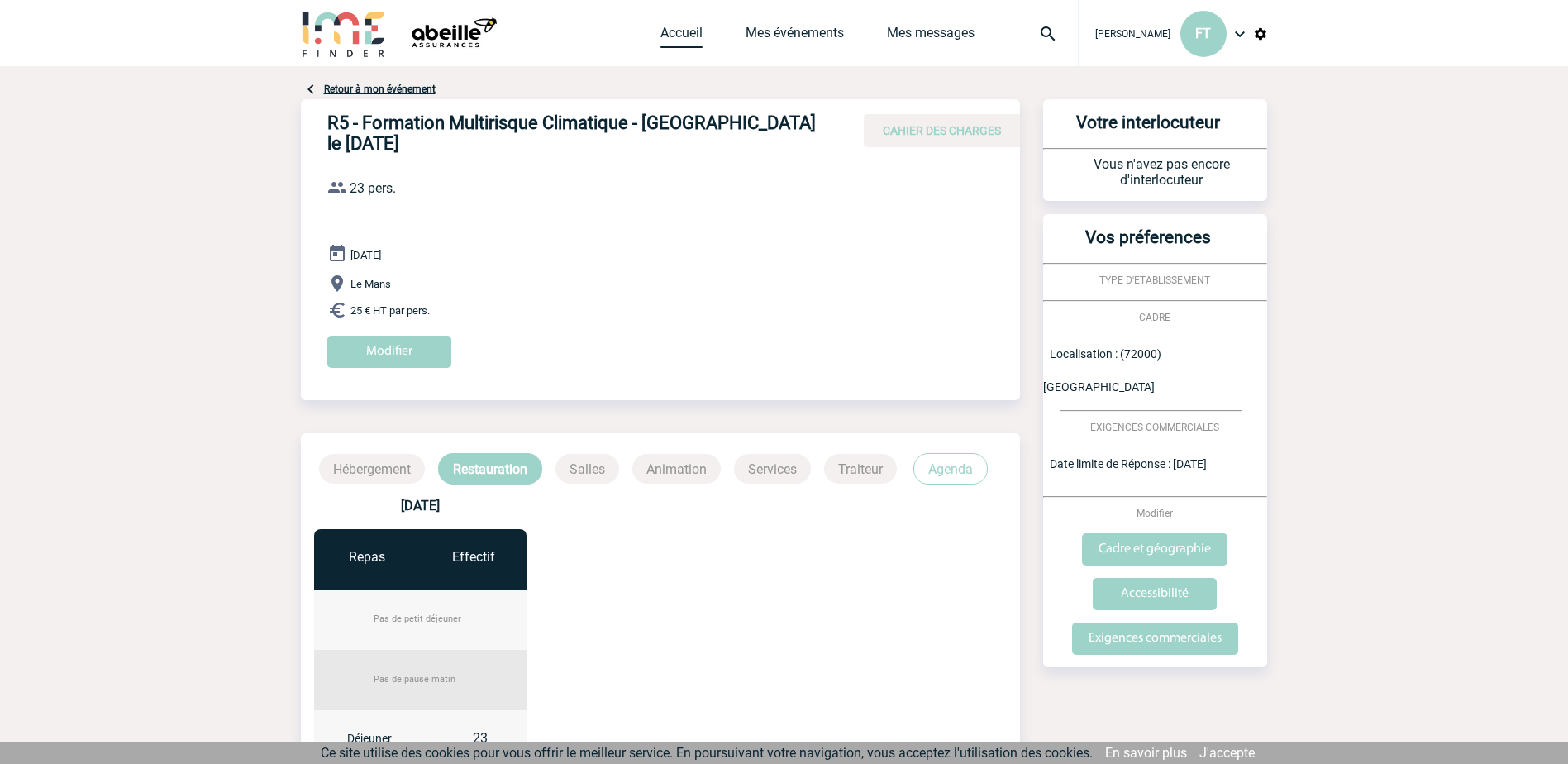
click at [661, 37] on link "Accueil" at bounding box center [681, 37] width 42 height 23
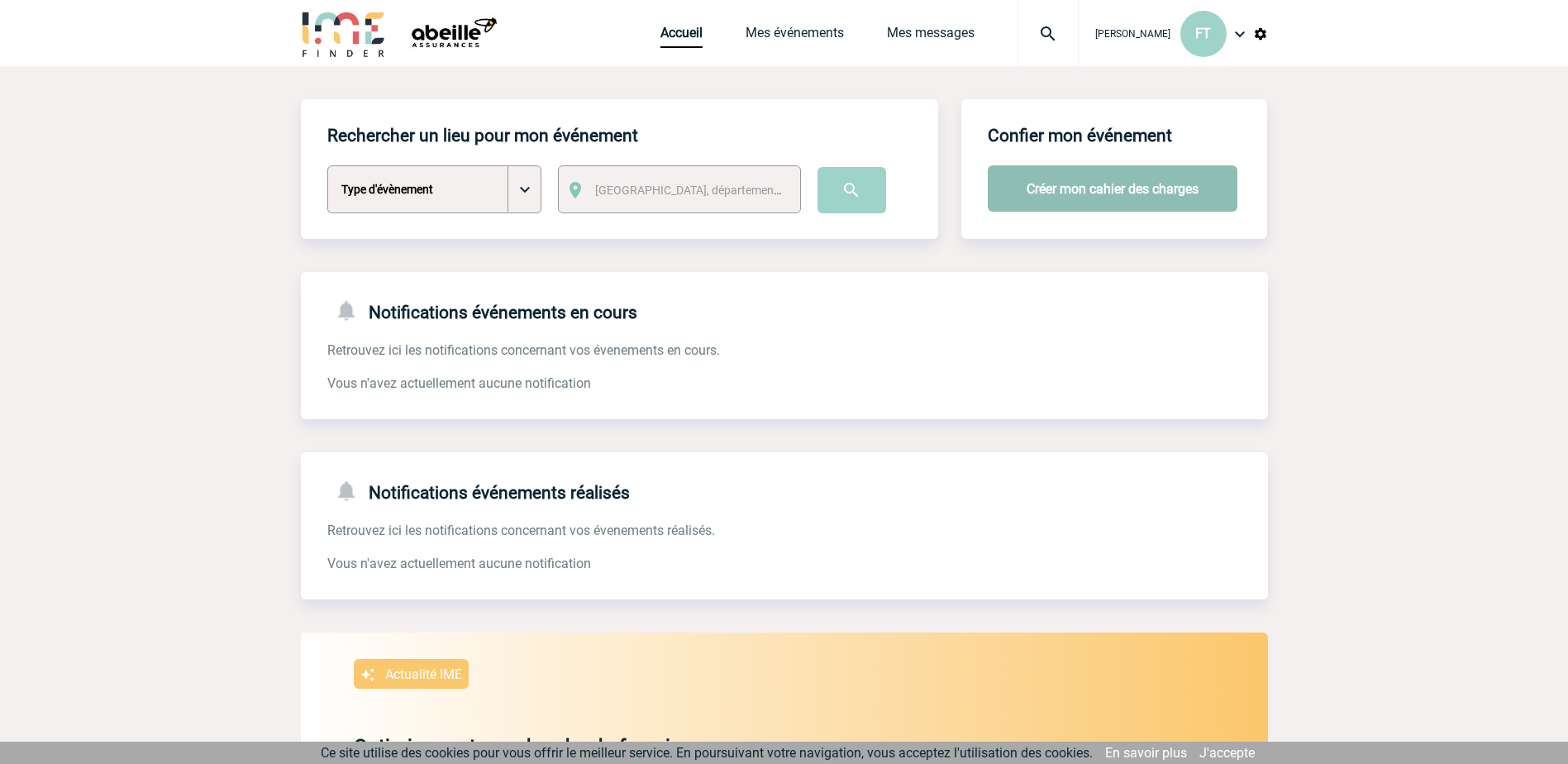
click at [1141, 183] on button "Créer mon cahier des charges" at bounding box center [1112, 189] width 249 height 46
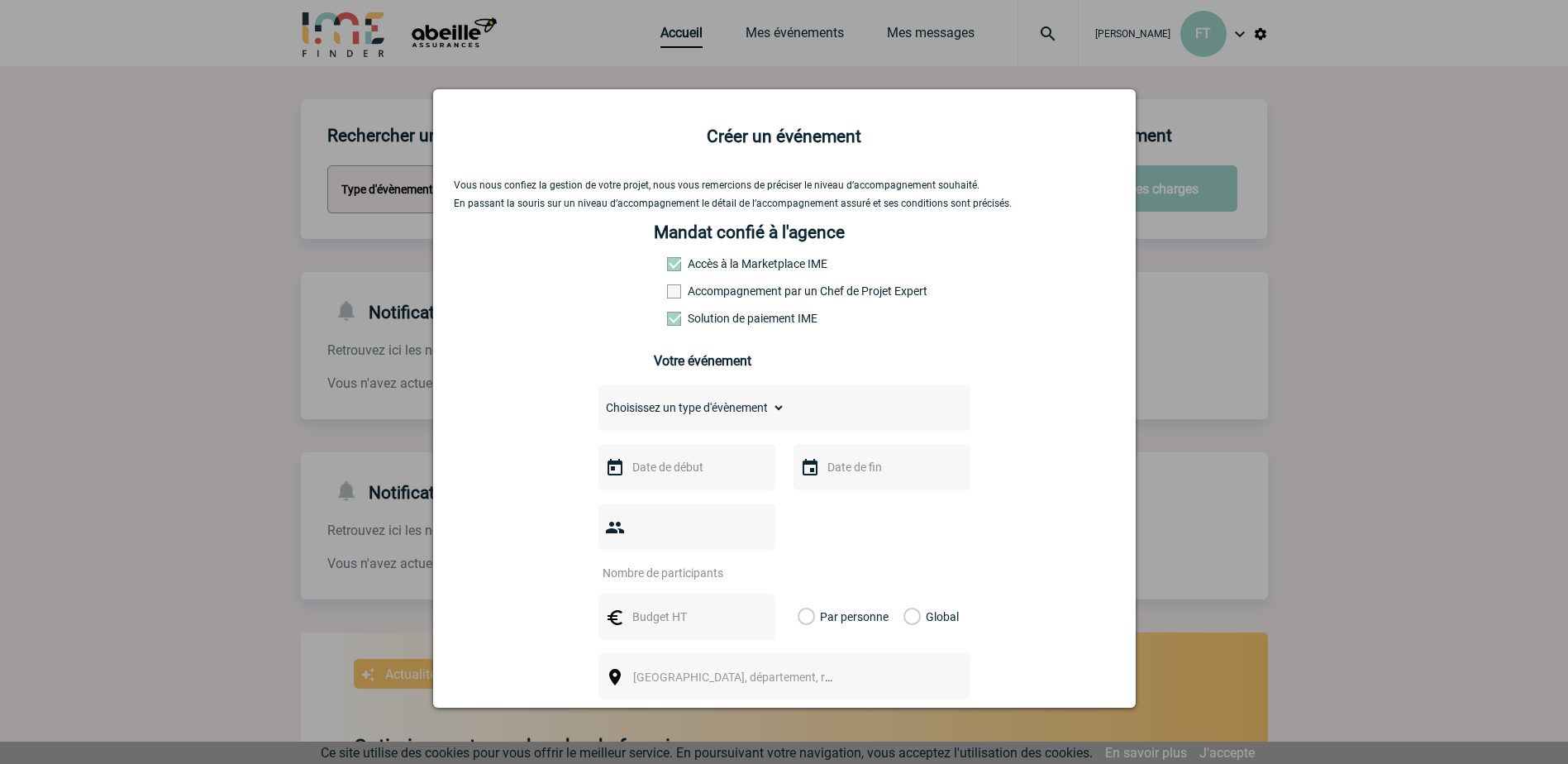
click at [687, 413] on select "Choisissez un type d'évènement Séminaire avec nuitée Séminaire sans nuitée Repa…" at bounding box center [692, 408] width 187 height 23
select select "5"
click at [598, 400] on select "Choisissez un type d'évènement Séminaire avec nuitée Séminaire sans nuitée Repa…" at bounding box center [692, 408] width 187 height 23
click at [638, 467] on input "text" at bounding box center [686, 467] width 114 height 21
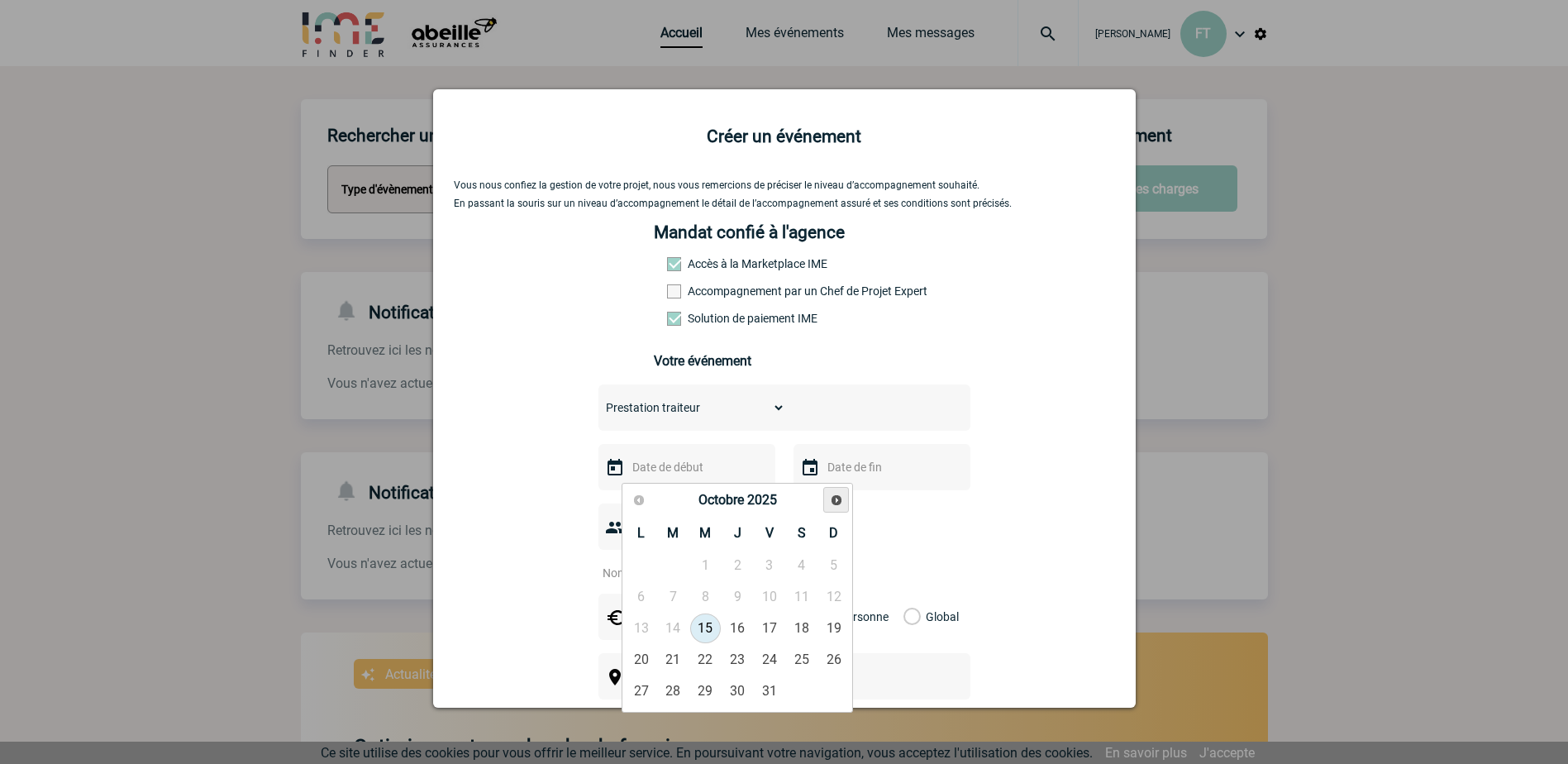
click at [839, 497] on span "Suivant" at bounding box center [836, 500] width 13 height 13
click at [678, 567] on link "2" at bounding box center [673, 565] width 30 height 29
type input "02-12-2025"
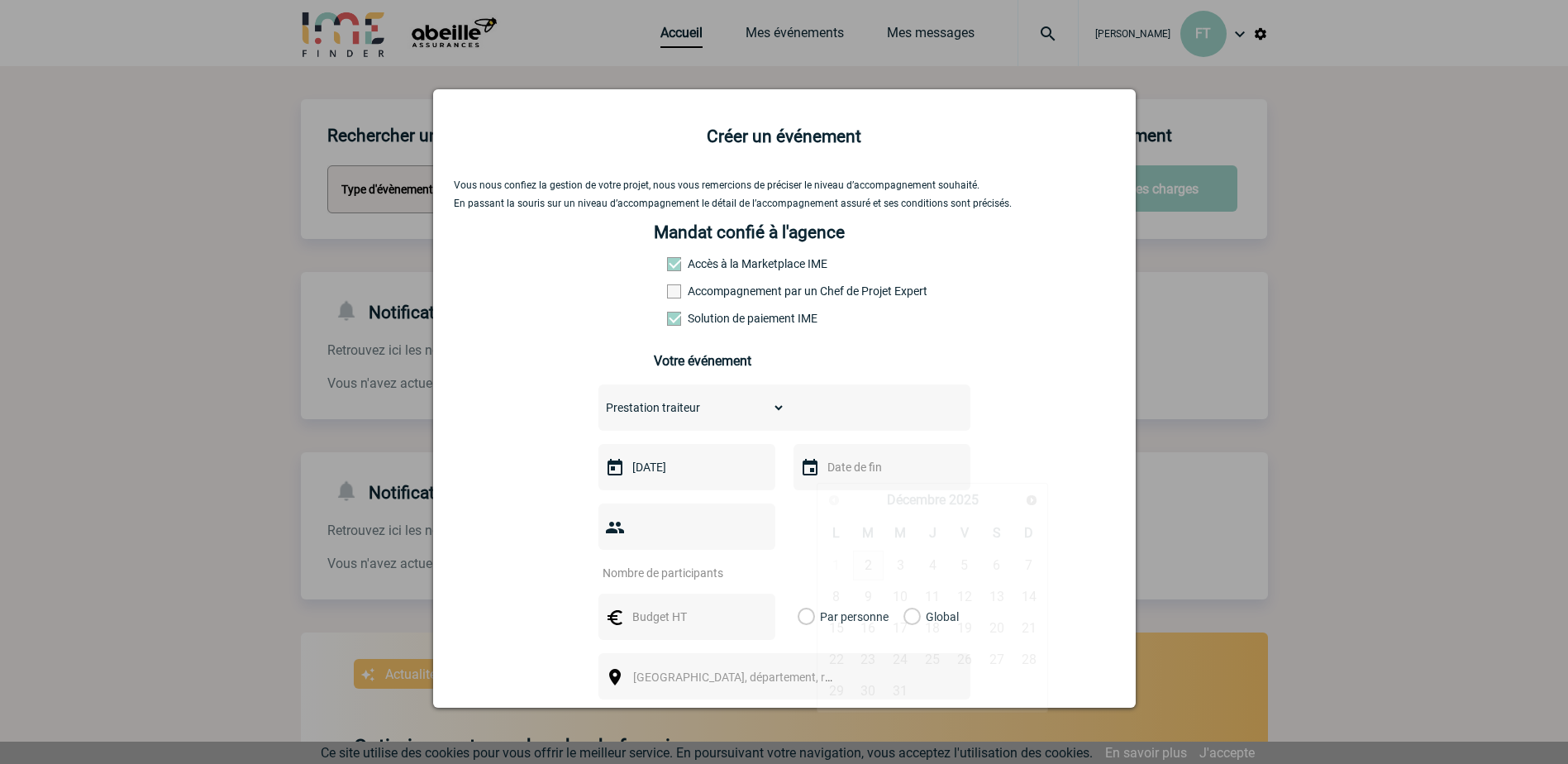
click at [860, 468] on input "text" at bounding box center [881, 467] width 114 height 21
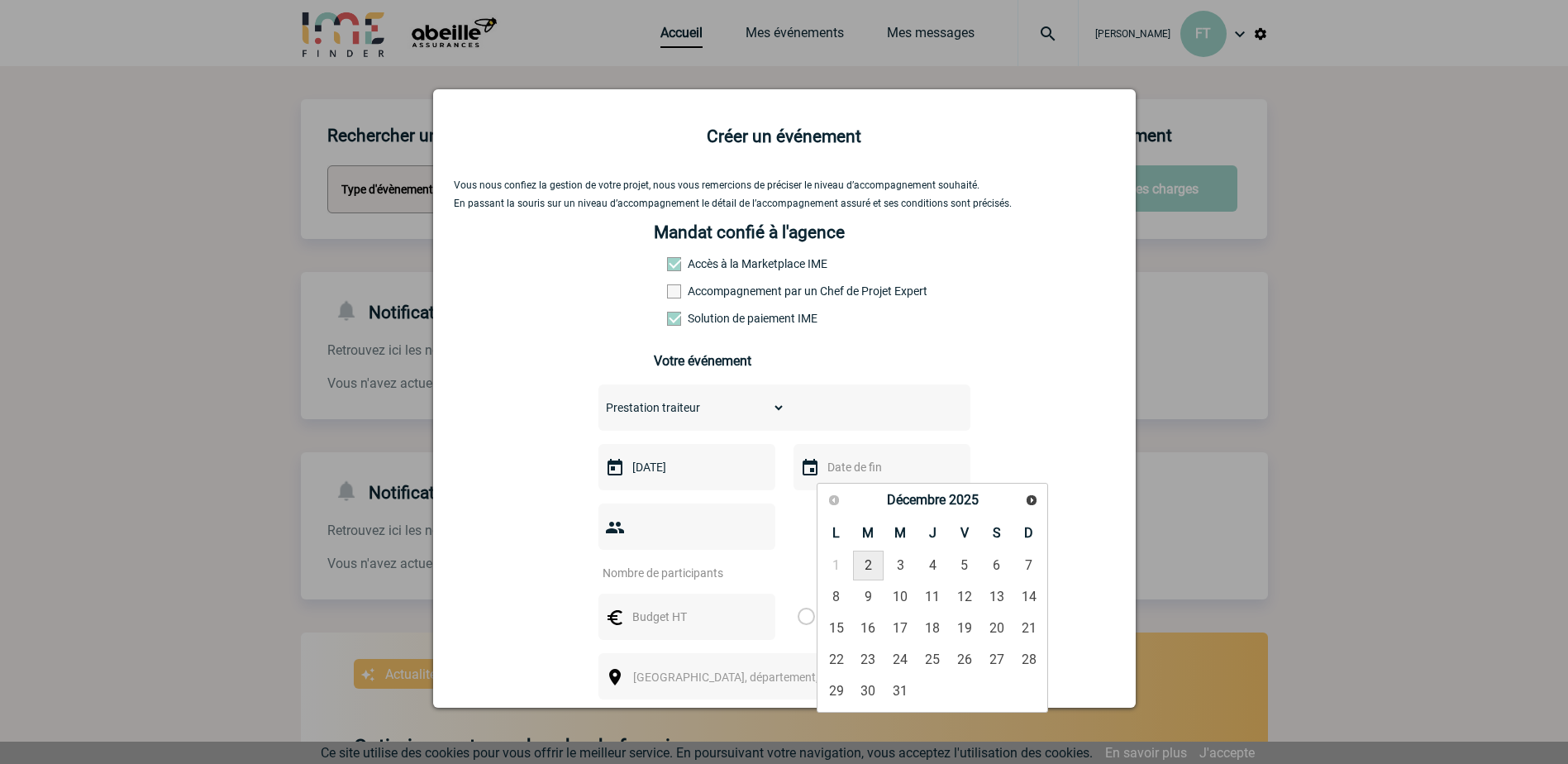
click at [859, 566] on link "2" at bounding box center [868, 565] width 30 height 29
type input "02-12-2025"
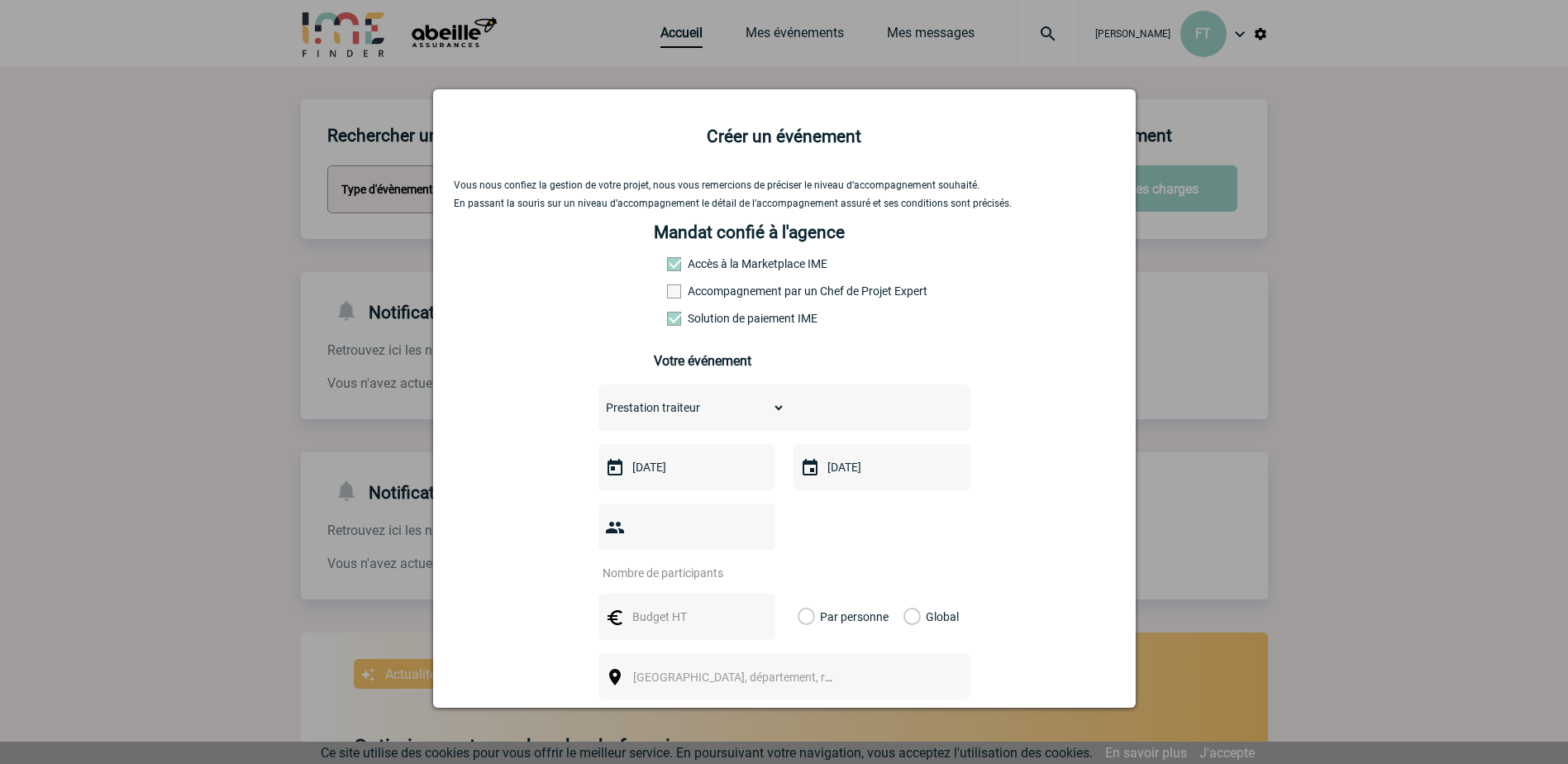
click at [686, 562] on input "number" at bounding box center [676, 573] width 156 height 21
type input "23"
click at [690, 606] on input "text" at bounding box center [686, 616] width 114 height 21
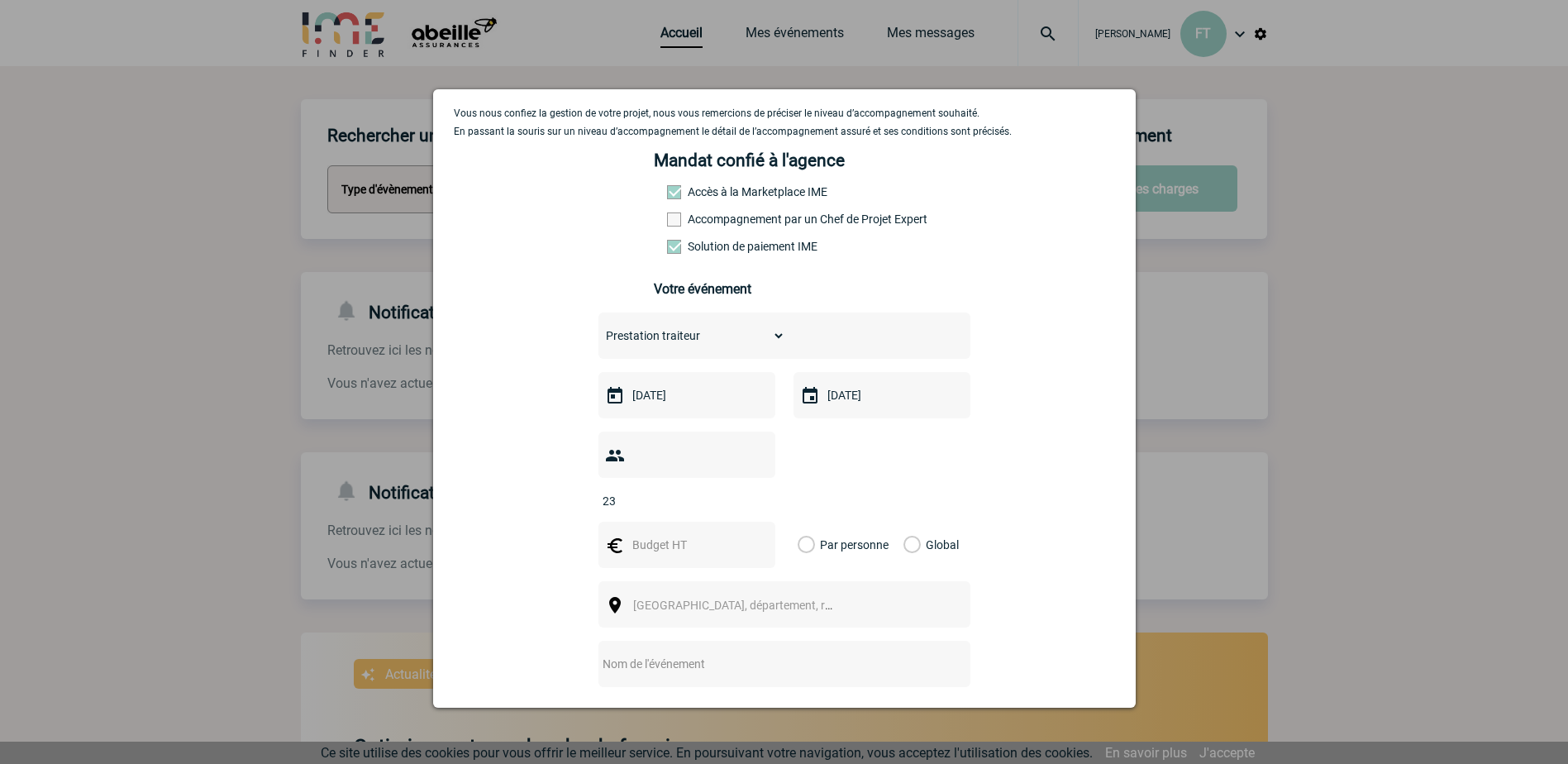
scroll to position [166, 0]
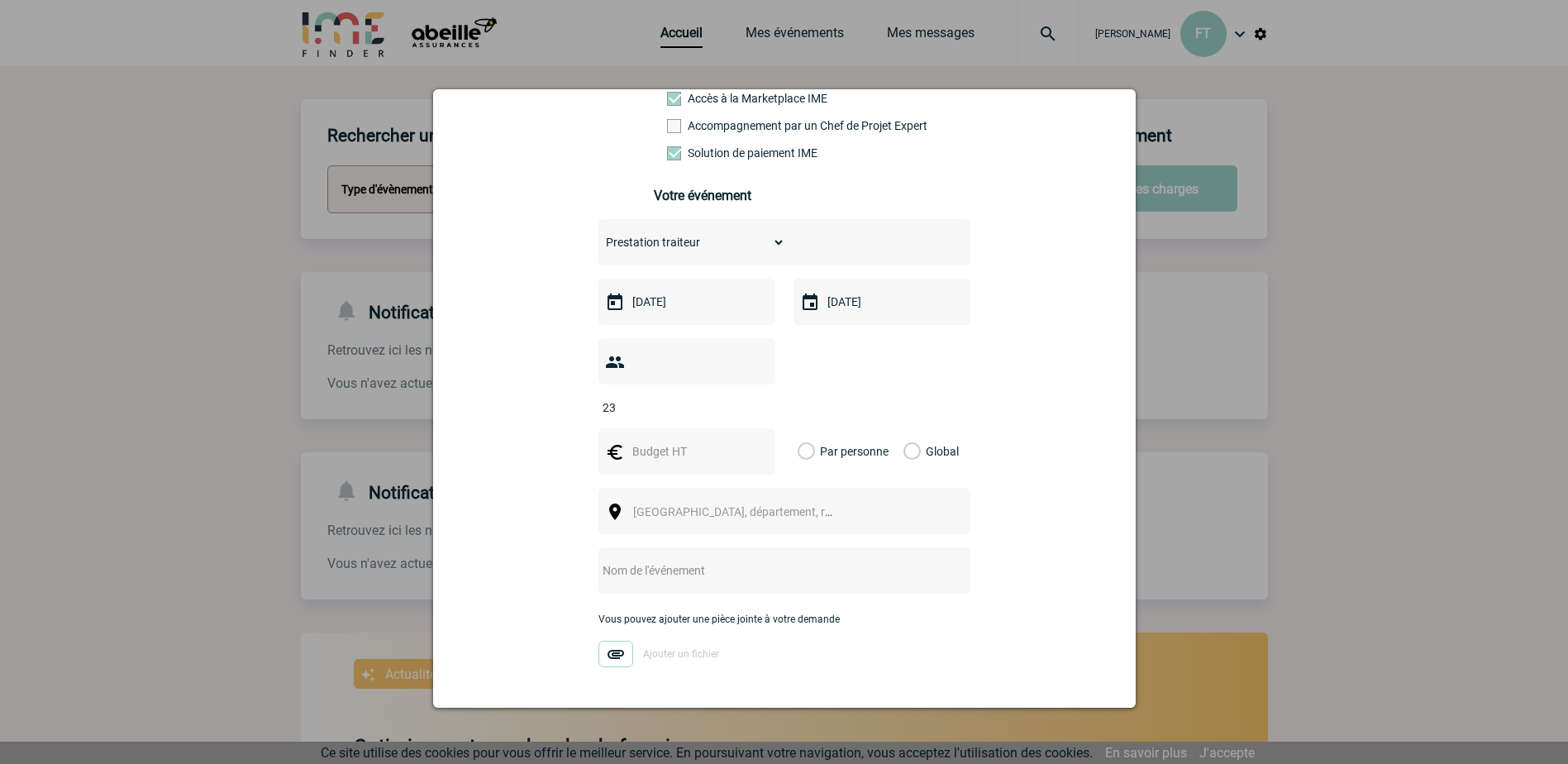
click at [651, 437] on div at bounding box center [687, 451] width 177 height 46
click at [651, 441] on input "text" at bounding box center [686, 451] width 114 height 21
type input "10"
click at [803, 428] on label "Par personne" at bounding box center [807, 451] width 18 height 46
click at [0, 0] on input "Par personne" at bounding box center [0, 0] width 0 height 0
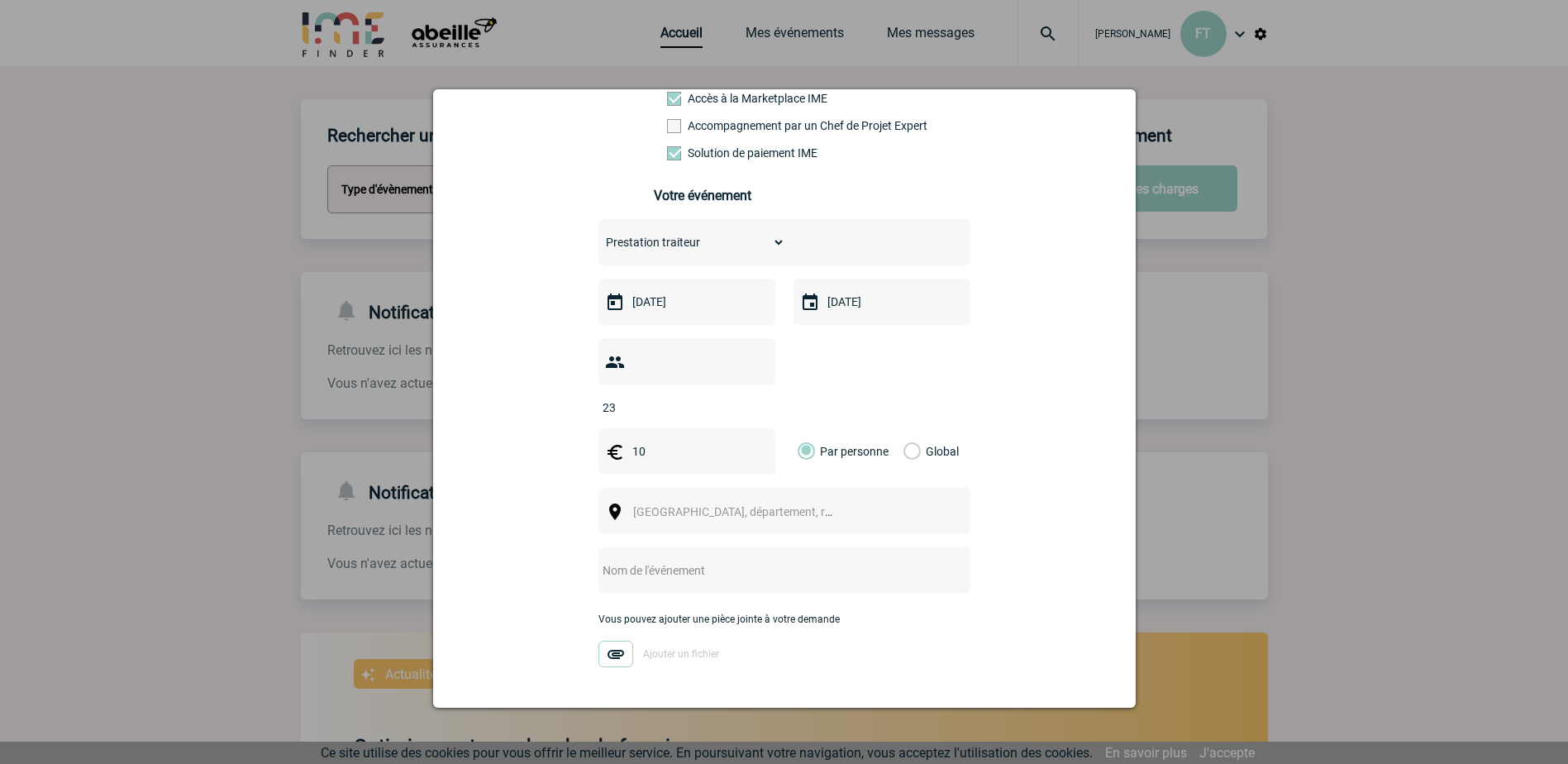
click at [760, 505] on span "Ville, département, région..." at bounding box center [748, 511] width 230 height 13
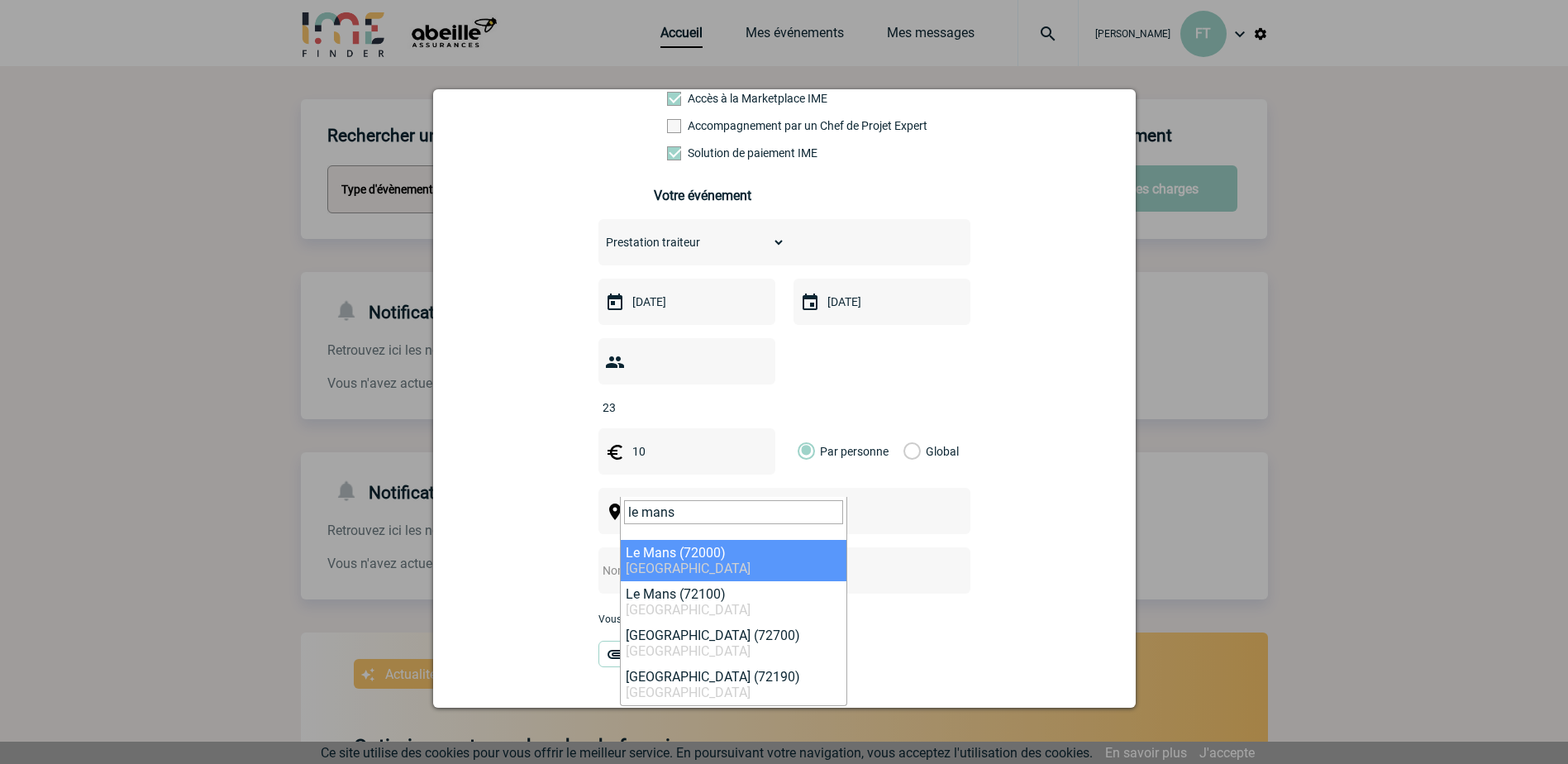
type input "le mans"
select select "6160"
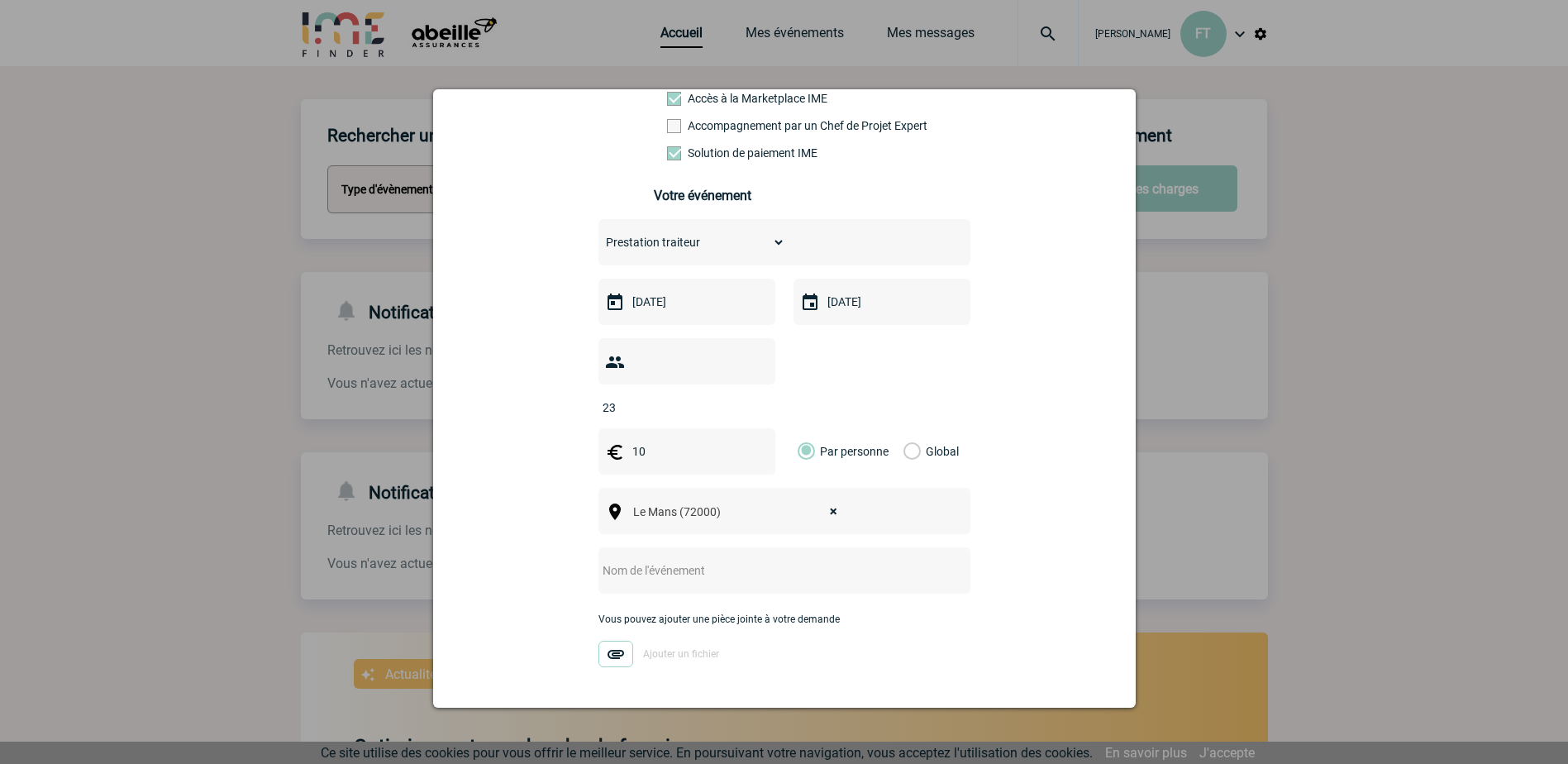
click at [651, 559] on input "text" at bounding box center [762, 570] width 329 height 21
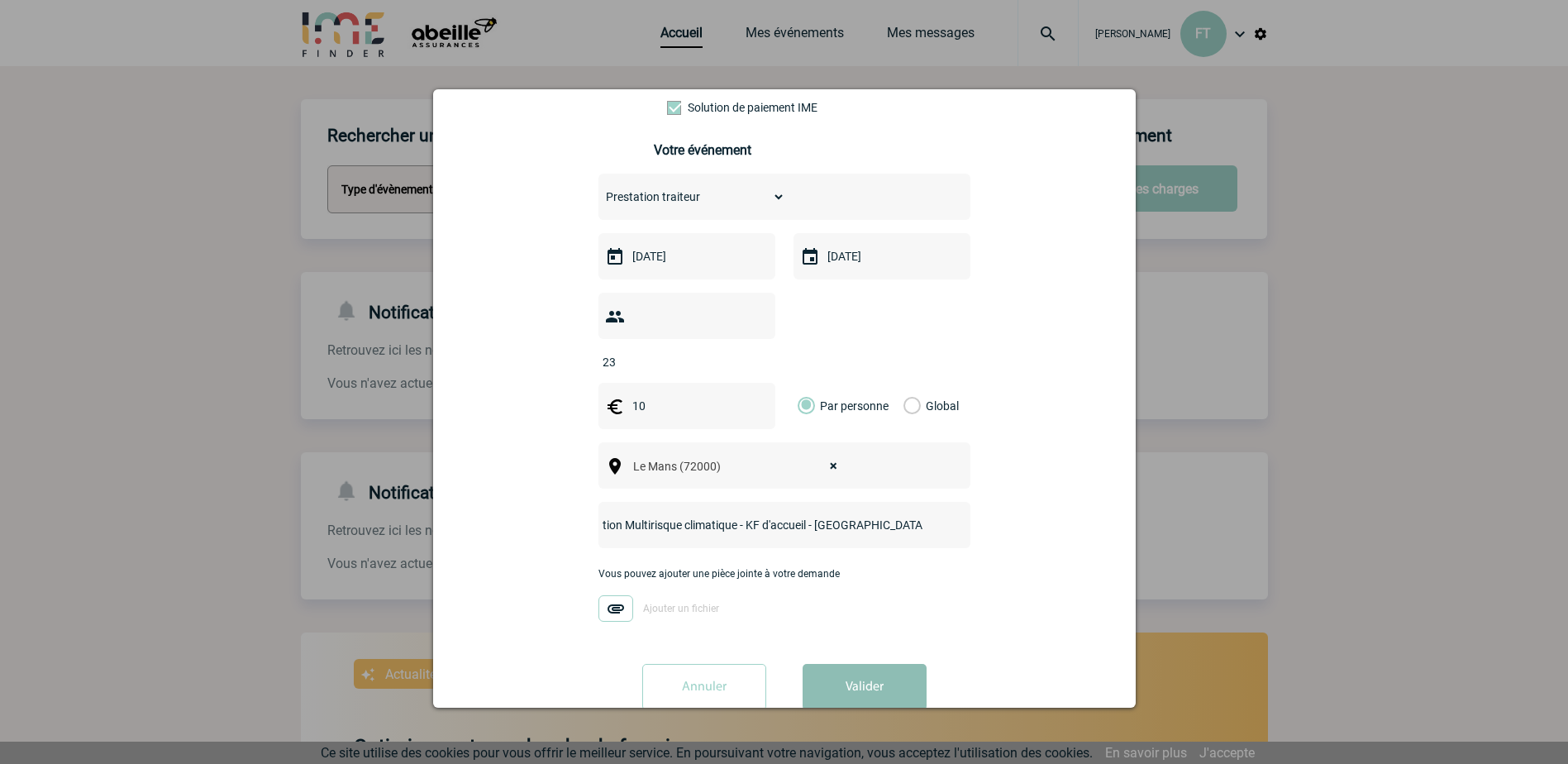
scroll to position [224, 0]
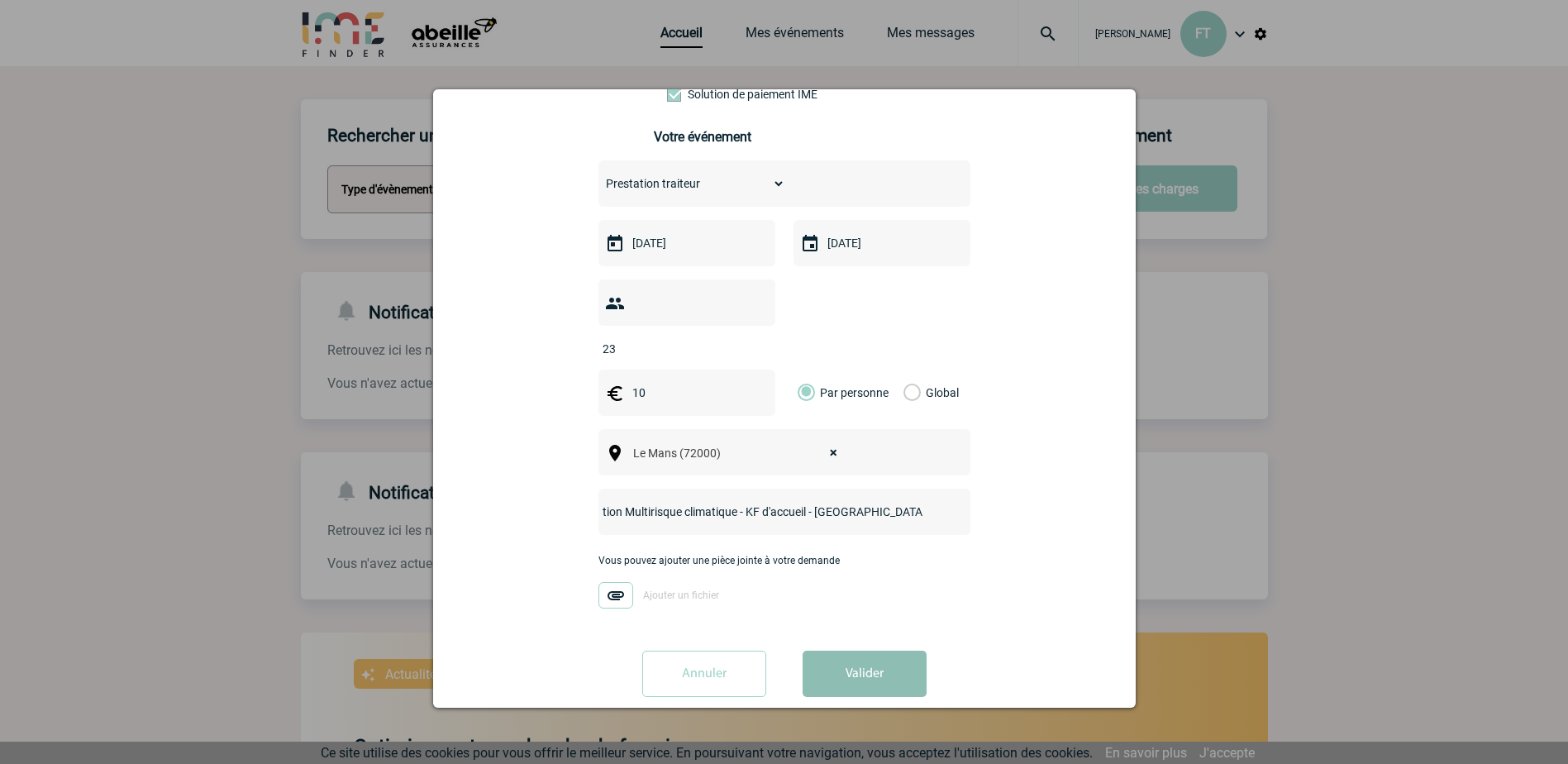
type input "R5 - Formation Multirisque climatique - KF d'accueil - [GEOGRAPHIC_DATA] [DATE]"
click at [845, 651] on button "Valider" at bounding box center [864, 674] width 124 height 46
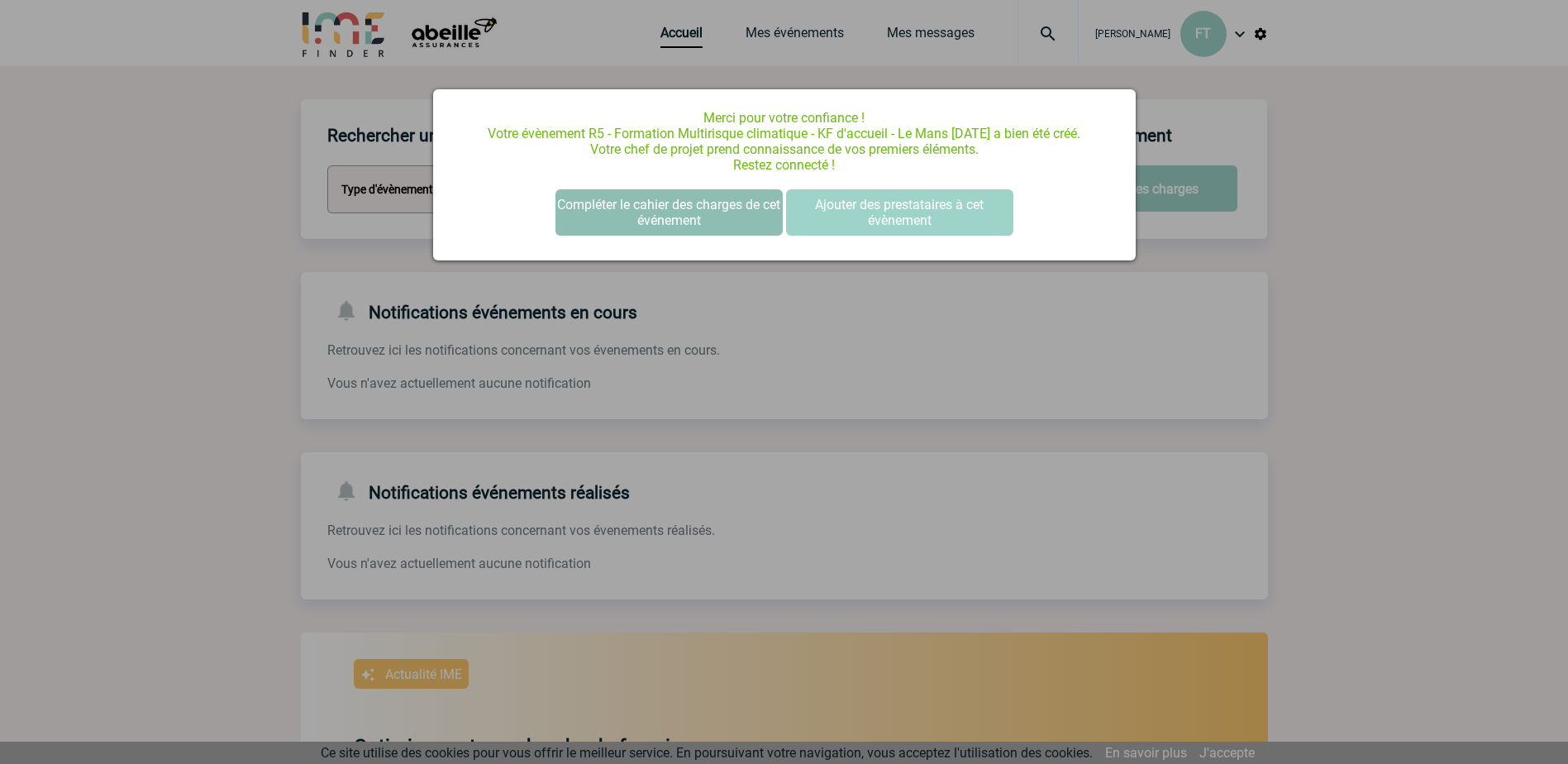
click at [646, 224] on button "Compléter le cahier des charges de cet événement" at bounding box center [669, 213] width 227 height 46
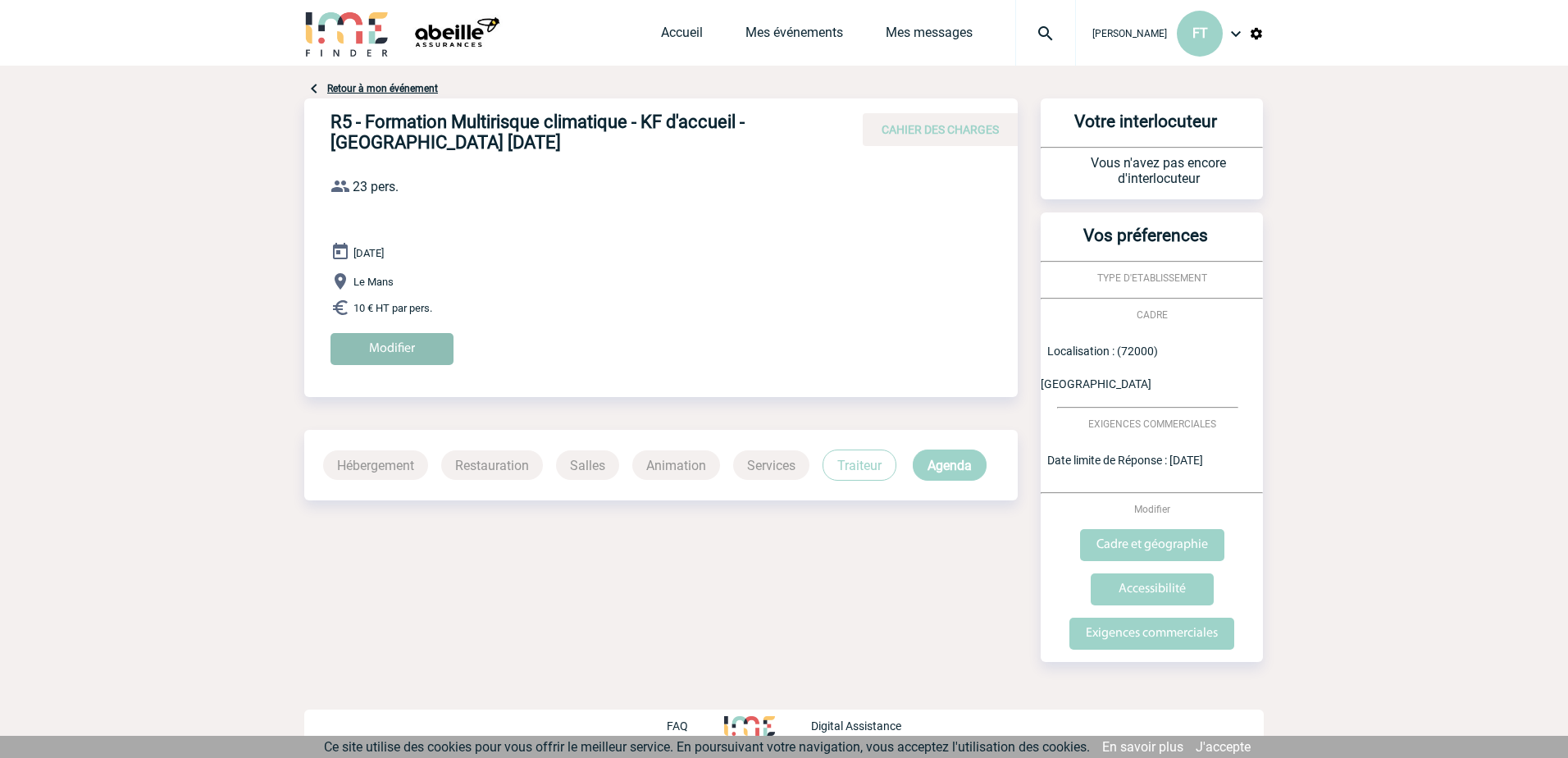
click at [387, 346] on input "Modifier" at bounding box center [391, 349] width 123 height 32
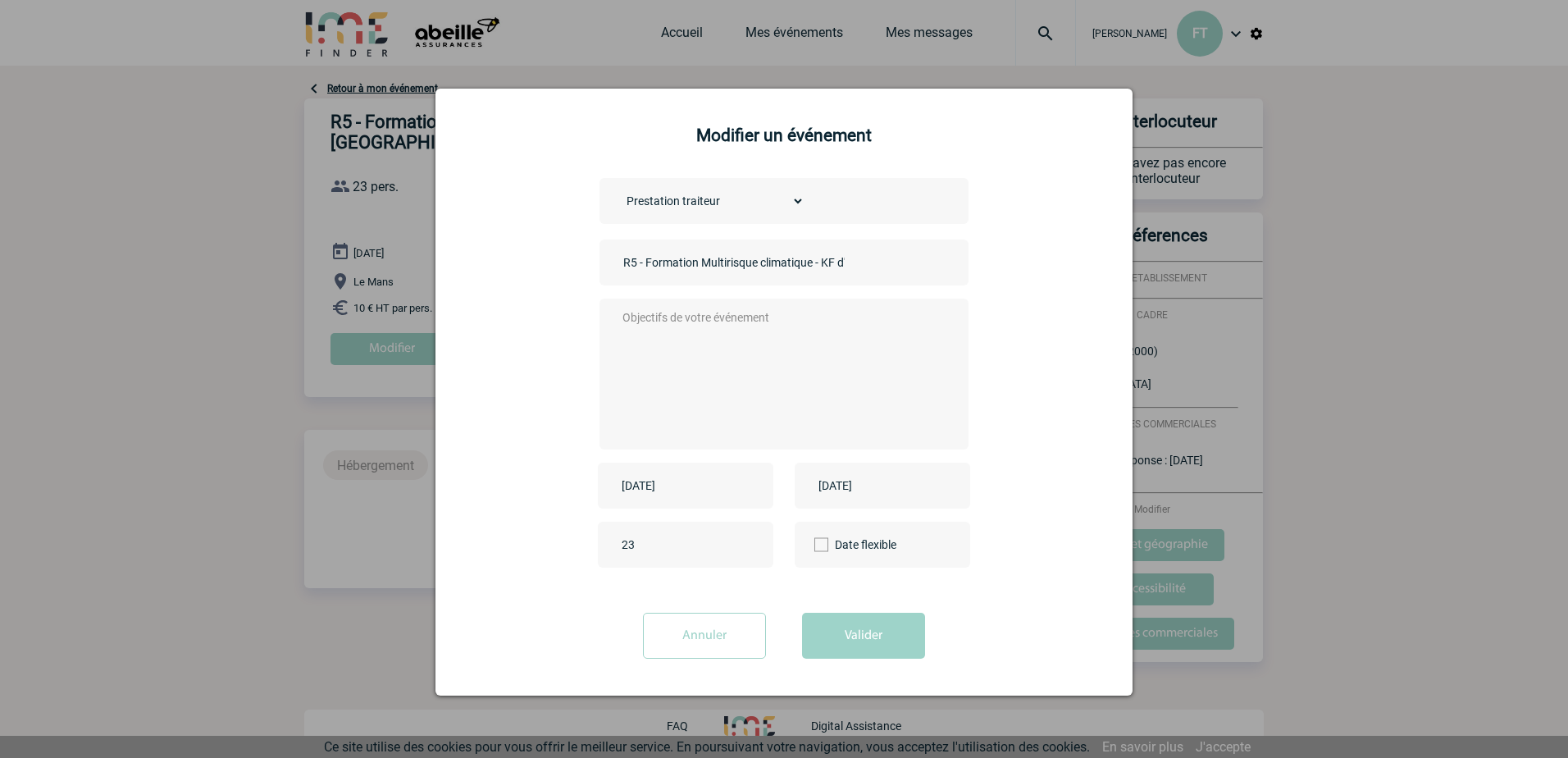
click at [705, 335] on textarea at bounding box center [780, 372] width 324 height 132
click at [852, 332] on textarea "Café d'accueil pour réunion formation agents généraux merci d'interroger Traite…" at bounding box center [780, 372] width 324 height 132
click at [770, 347] on textarea "Café d'accueil pour réunion formation agents généraux merci d'interroger Traite…" at bounding box center [780, 372] width 324 height 132
click at [765, 363] on textarea "Café d'accueil pour réunion formation agents généraux merci d'interroger Traite…" at bounding box center [780, 372] width 324 height 132
click at [761, 375] on textarea "Café d'accueil pour réunion formation agents généraux merci d'interroger Traite…" at bounding box center [780, 372] width 324 height 132
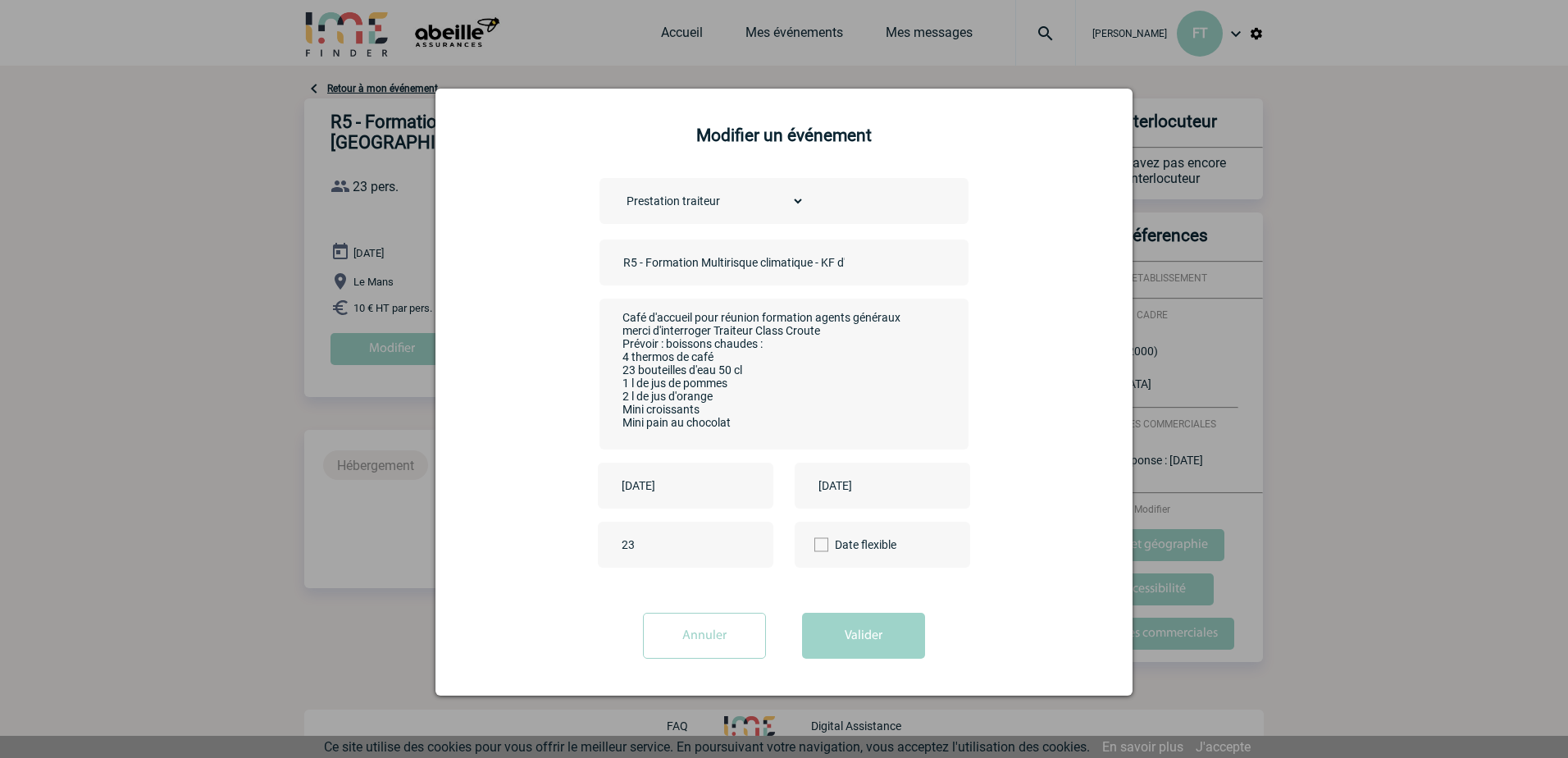
click at [828, 332] on textarea "Café d'accueil pour réunion formation agents généraux merci d'interroger Traite…" at bounding box center [780, 372] width 324 height 132
click at [715, 438] on textarea "Café d'accueil pour réunion formation agents généraux merci d'interroger Traite…" at bounding box center [780, 372] width 324 height 132
click at [669, 426] on textarea "Café d'accueil pour réunion formation agents généraux merci d'interroger Traite…" at bounding box center [780, 372] width 324 height 132
click at [750, 335] on textarea "Café d'accueil pour réunion formation agents généraux merci d'interroger Traite…" at bounding box center [780, 372] width 324 height 132
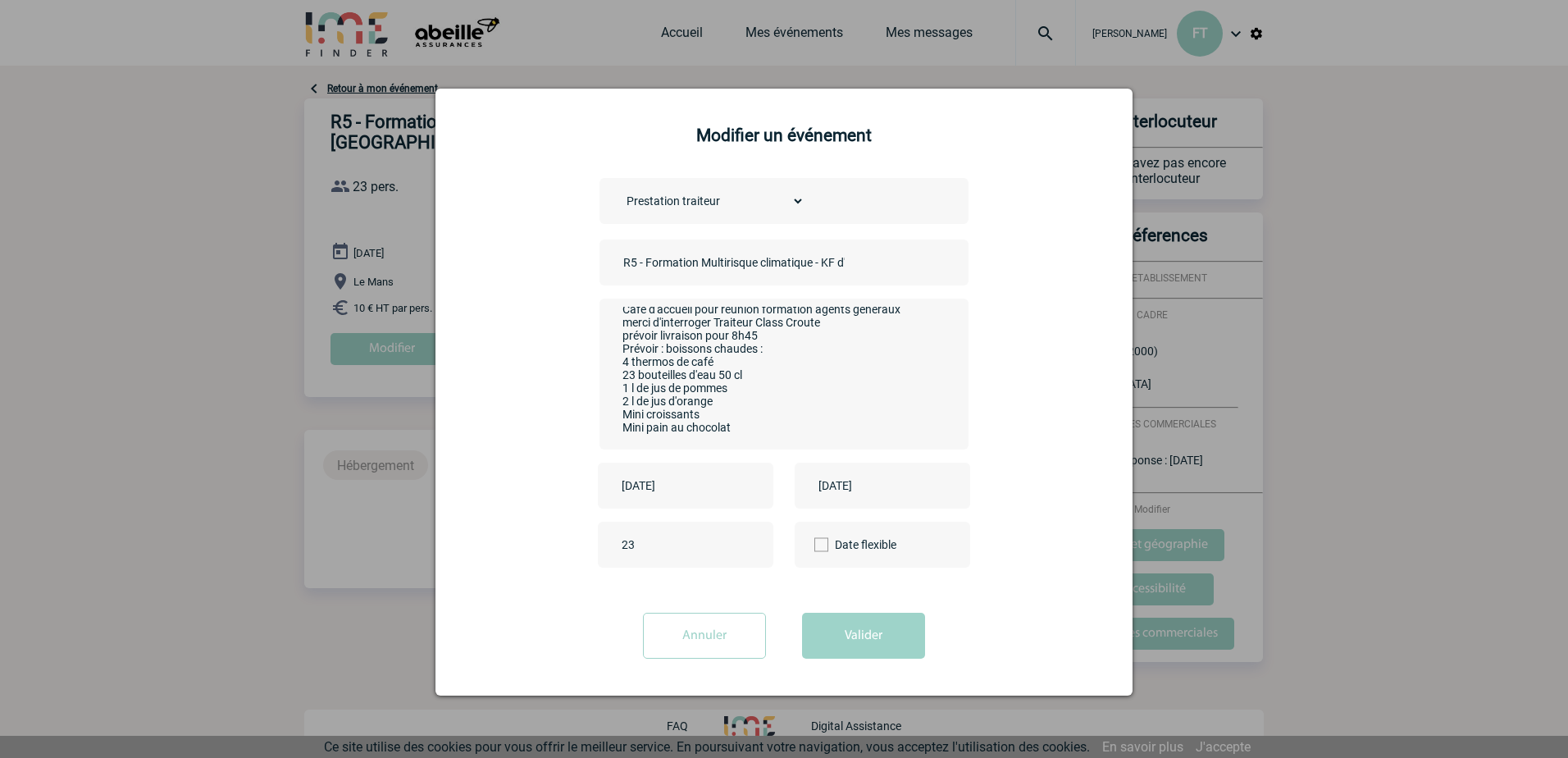
click at [629, 358] on textarea "Café d'accueil pour réunion formation agents généraux merci d'interroger Traite…" at bounding box center [780, 372] width 324 height 132
click at [625, 328] on textarea "Café d'accueil pour réunion formation agents généraux merci d'interroger Traite…" at bounding box center [780, 372] width 324 height 132
click at [828, 383] on textarea "Café d'accueil pour réunion formation agents généraux Merci d'interroger Traite…" at bounding box center [780, 372] width 324 height 132
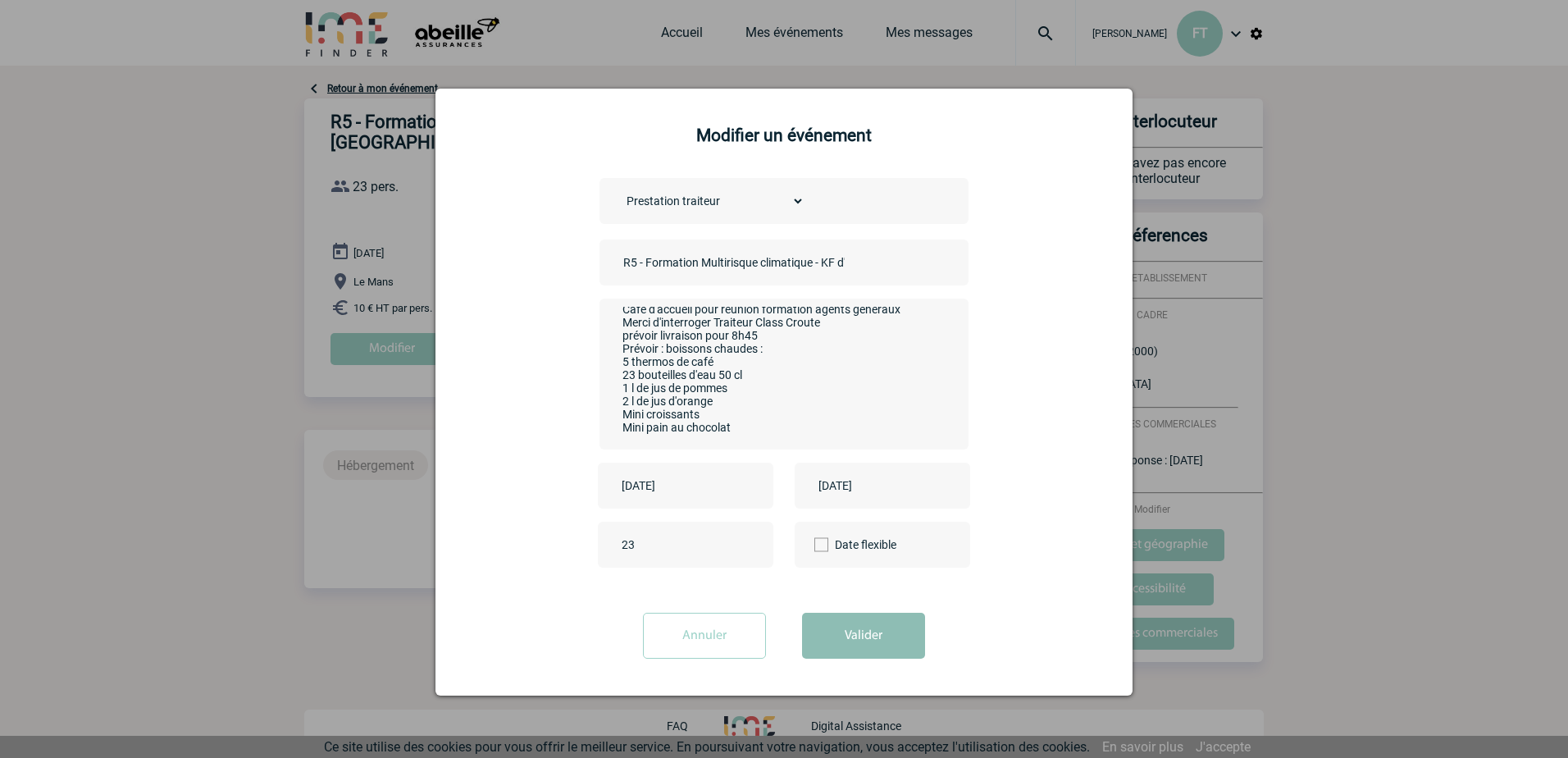
type textarea "Café d'accueil pour réunion formation agents généraux Merci d'interroger Traite…"
click at [845, 637] on button "Valider" at bounding box center [863, 635] width 123 height 46
